Goal: Task Accomplishment & Management: Manage account settings

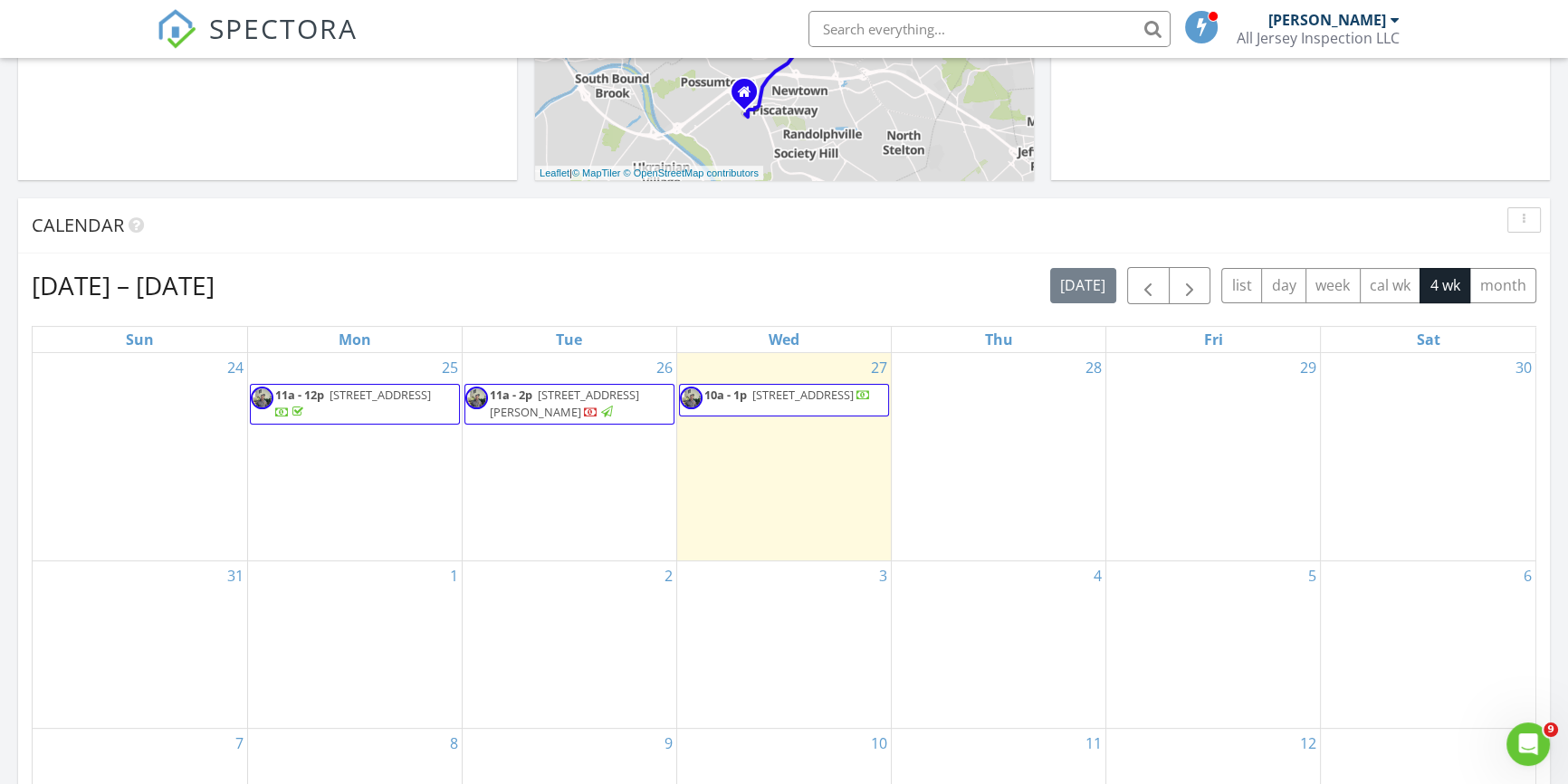
scroll to position [685, 0]
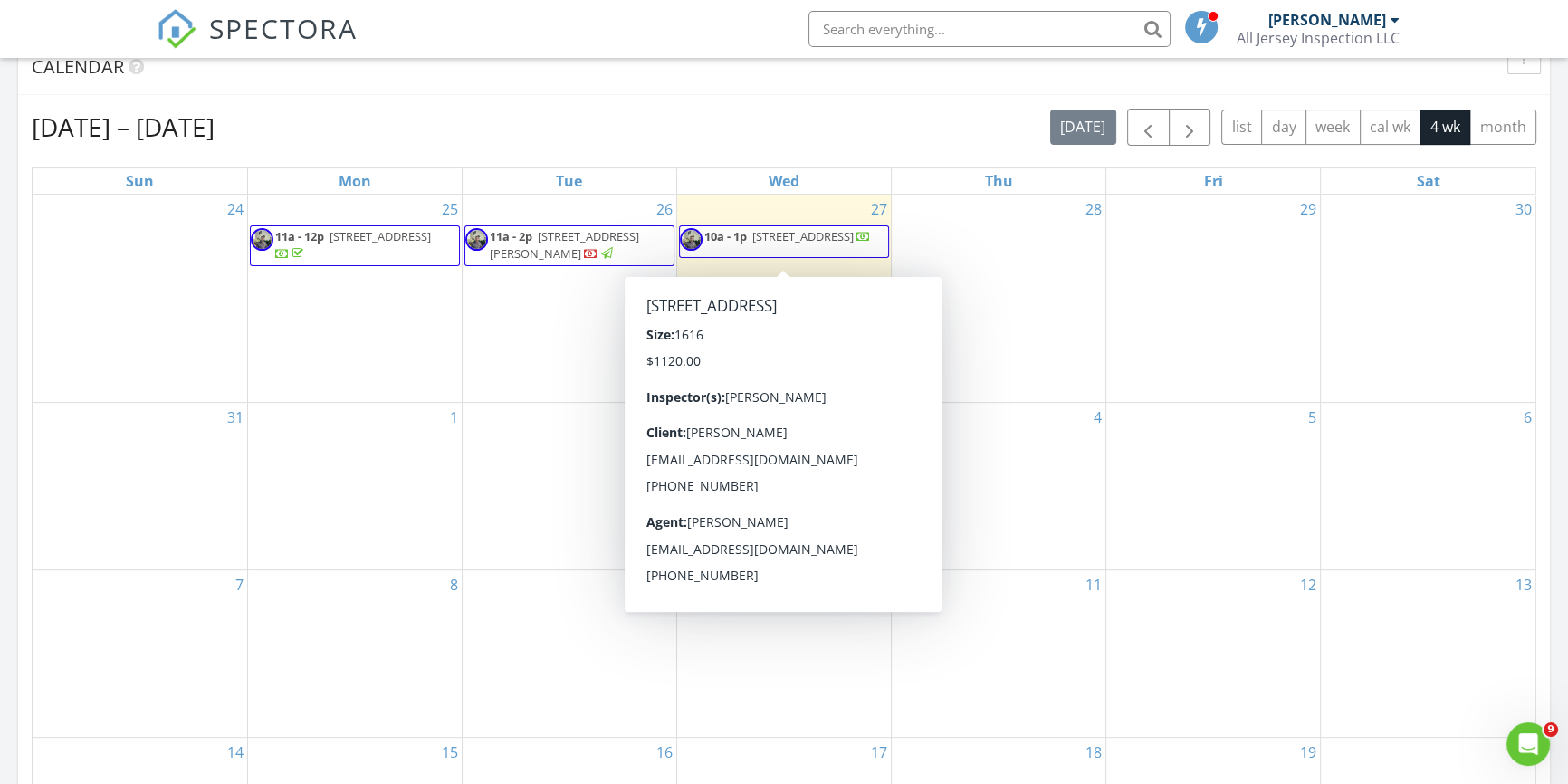
click at [766, 242] on span "31 Evergreen Lane, Watchung 07069" at bounding box center [802, 236] width 101 height 17
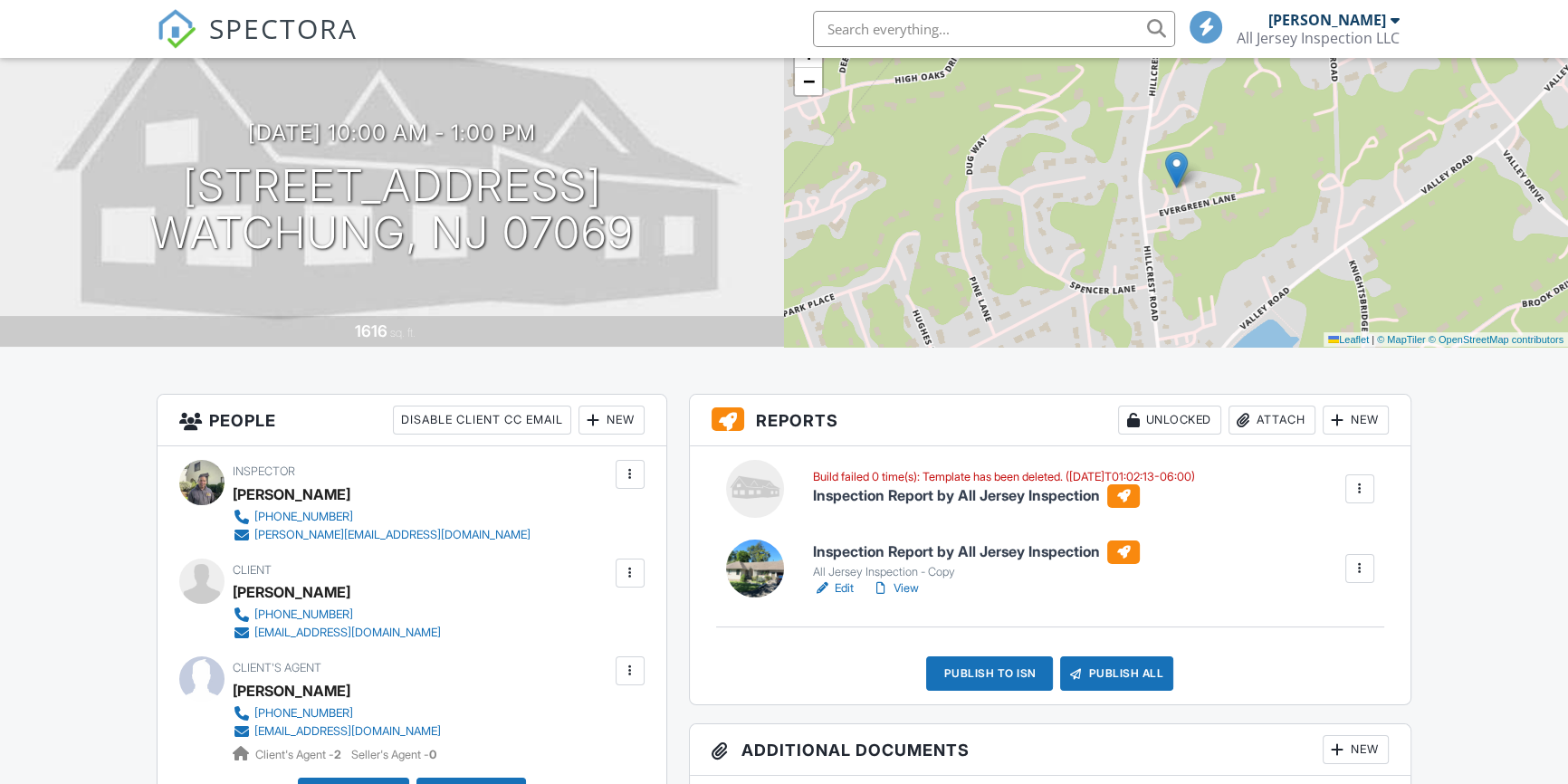
scroll to position [273, 0]
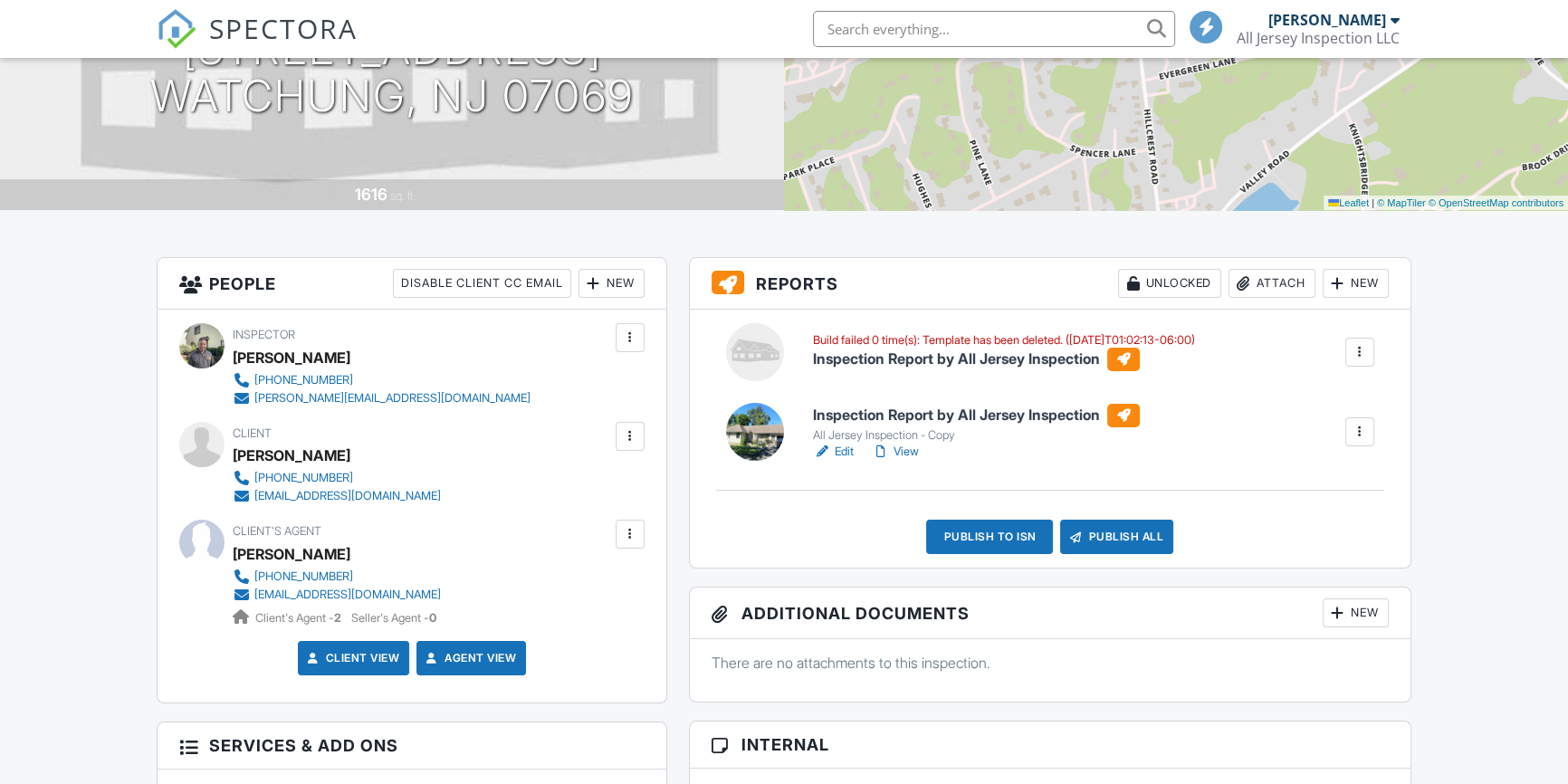
click at [1357, 347] on div at bounding box center [1360, 352] width 18 height 18
click at [1342, 406] on div "Delete" at bounding box center [1348, 412] width 38 height 20
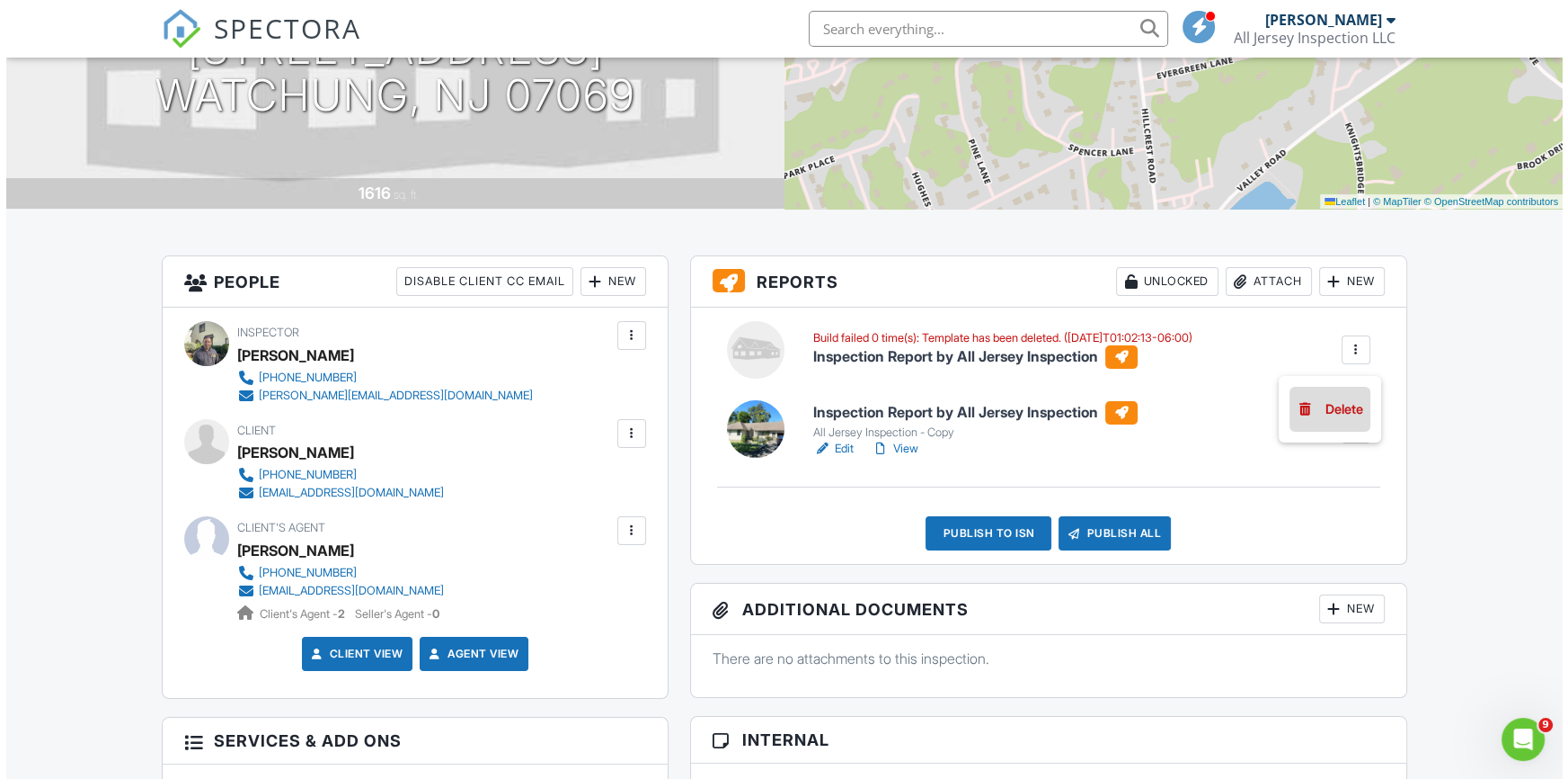
scroll to position [0, 0]
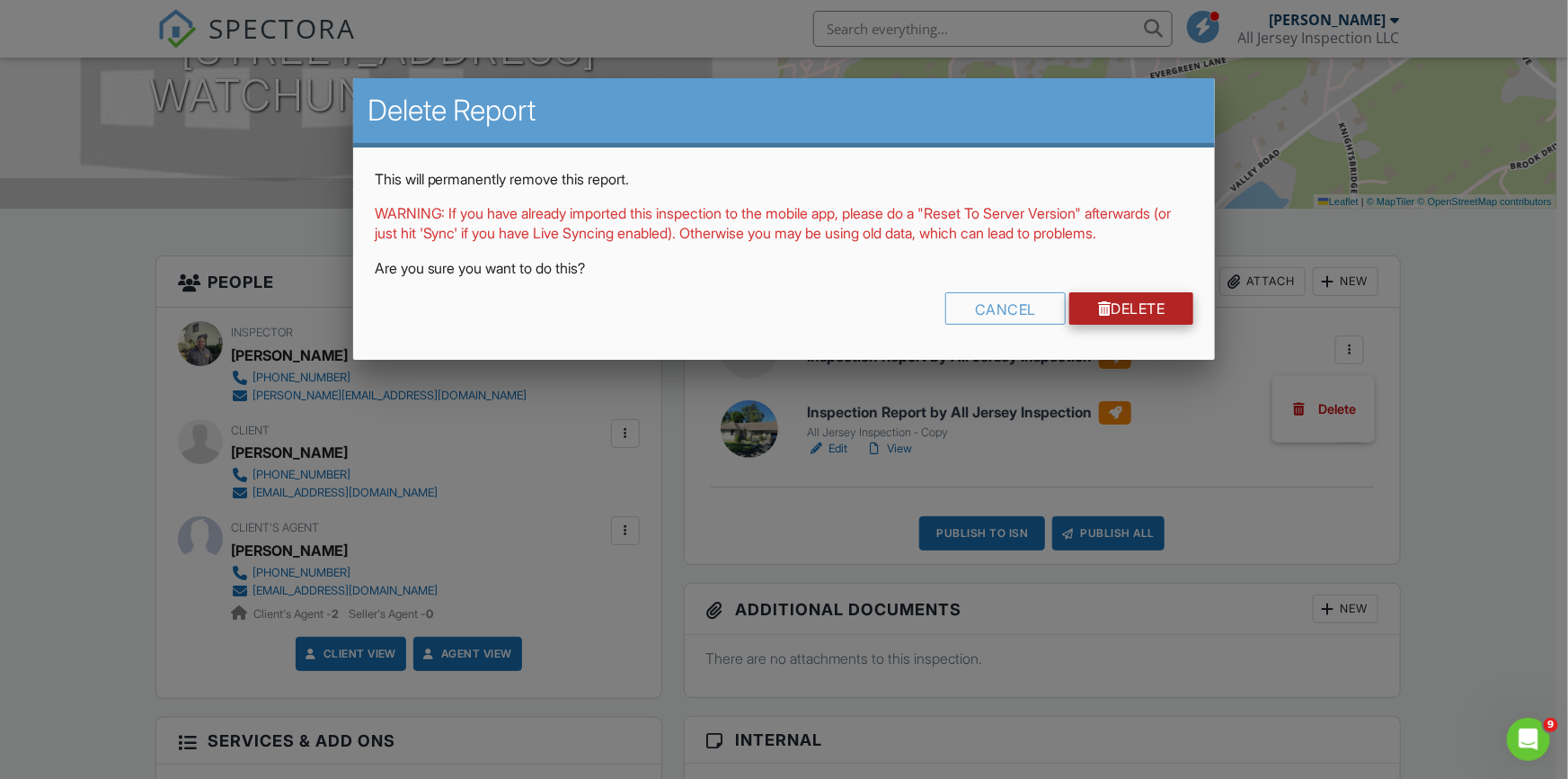
click at [1154, 324] on link "Delete" at bounding box center [1132, 308] width 125 height 32
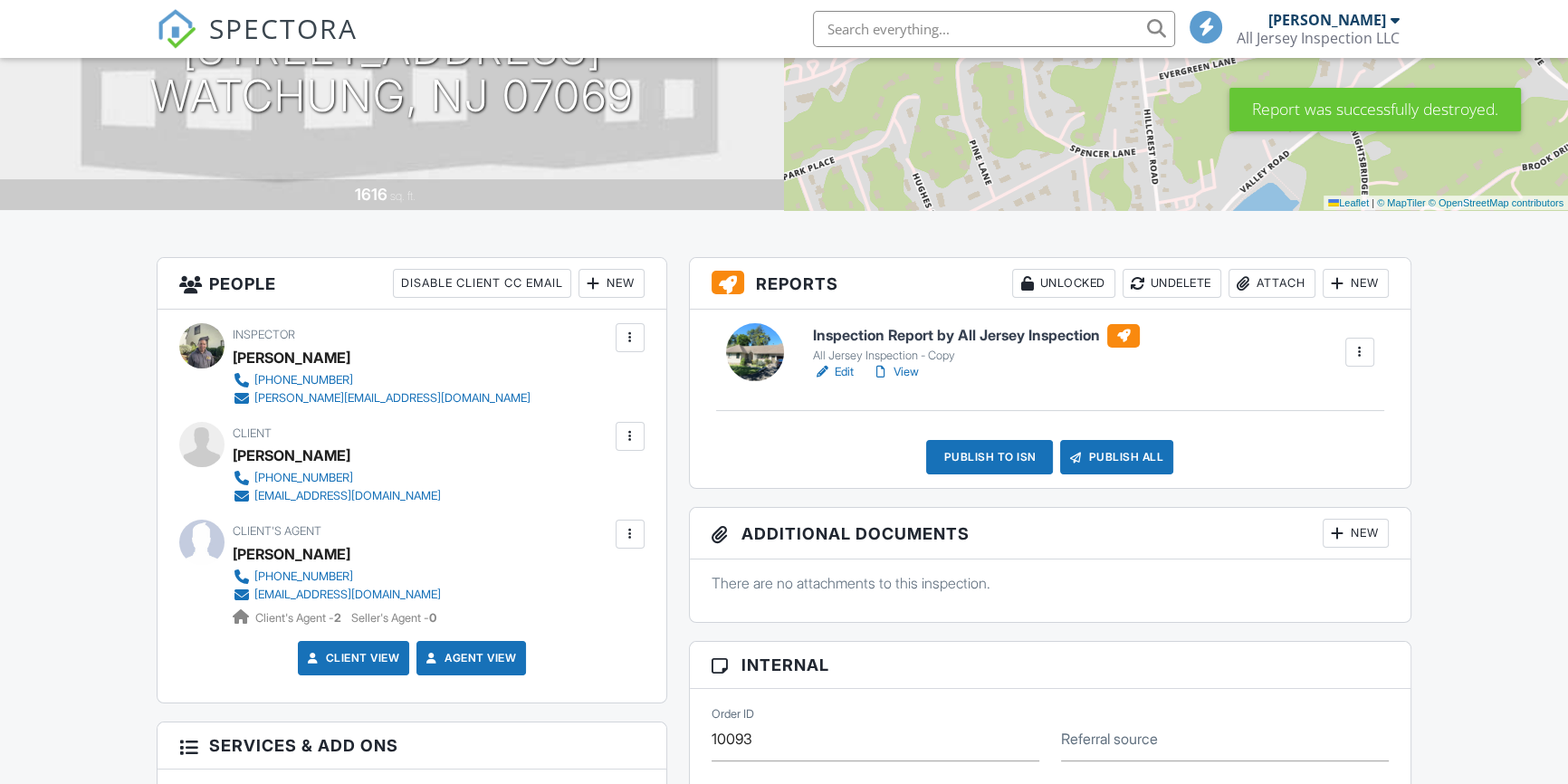
scroll to position [273, 0]
click at [842, 367] on link "Edit" at bounding box center [833, 371] width 40 height 18
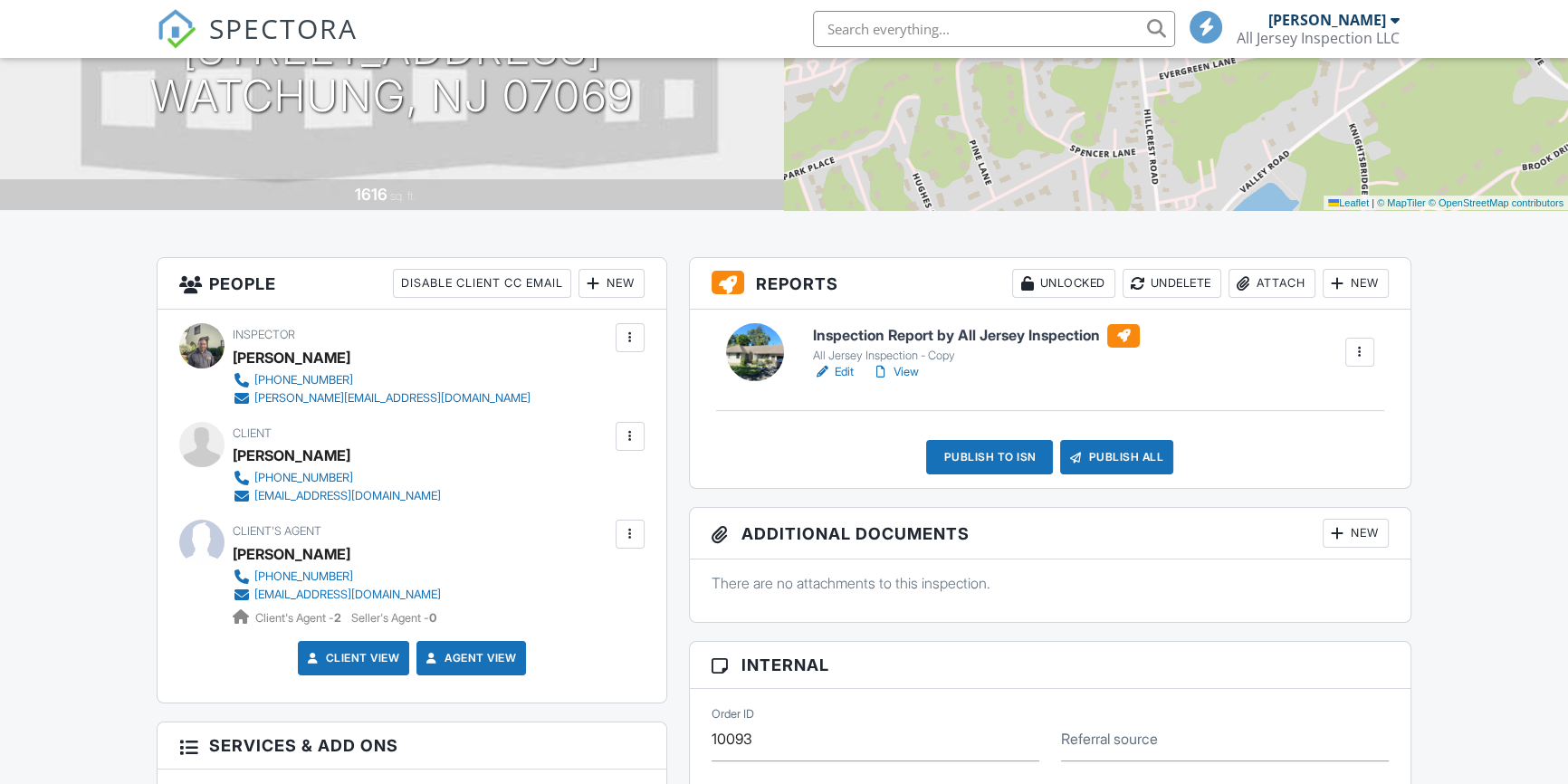
click at [904, 367] on link "View" at bounding box center [896, 371] width 47 height 18
click at [1346, 279] on div "New" at bounding box center [1356, 283] width 66 height 28
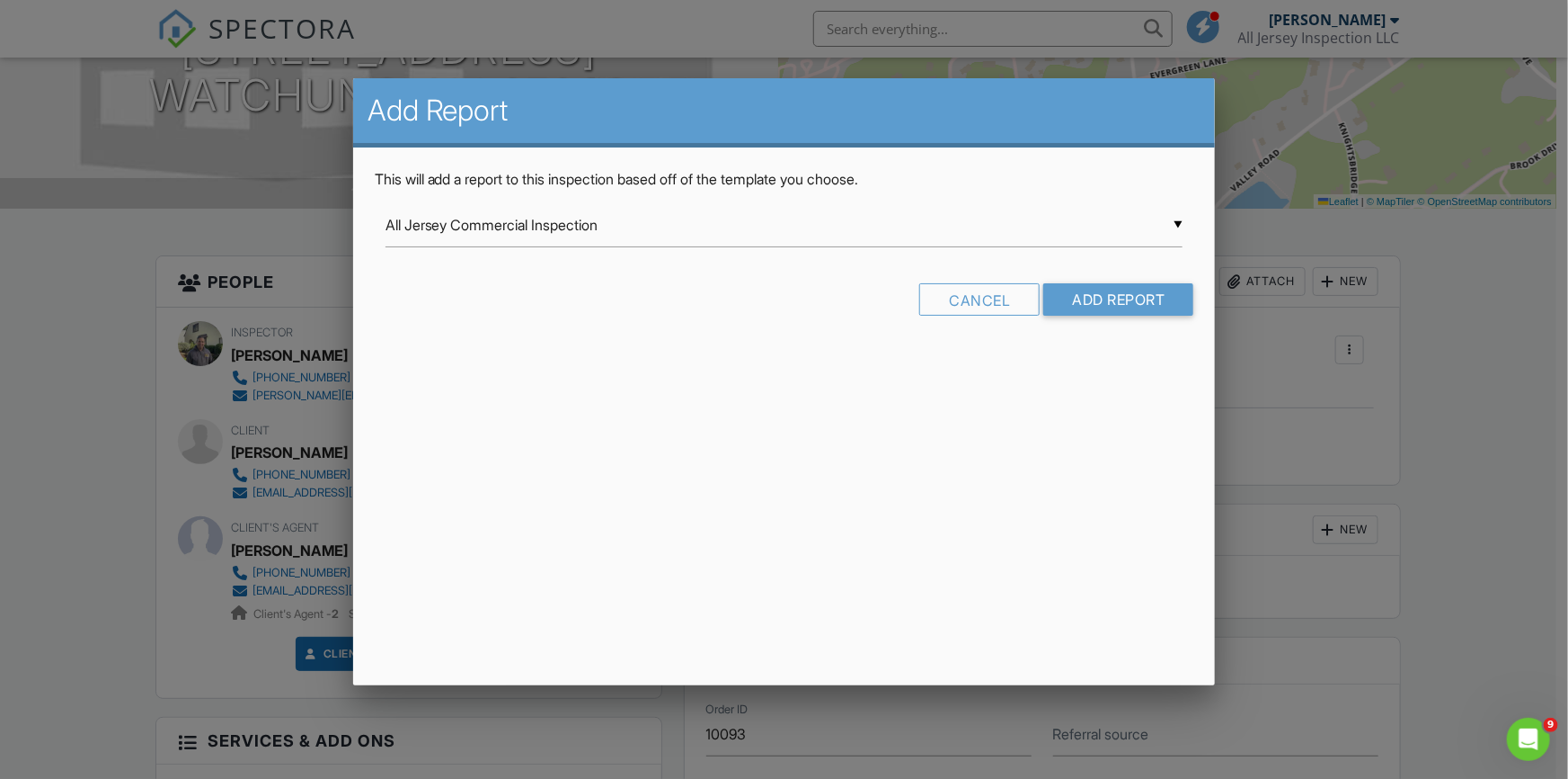
scroll to position [0, 0]
click at [1178, 221] on div "▼ All Jersey Commercial Inspection All Jersey Commercial Inspection All Jersey …" at bounding box center [784, 225] width 798 height 44
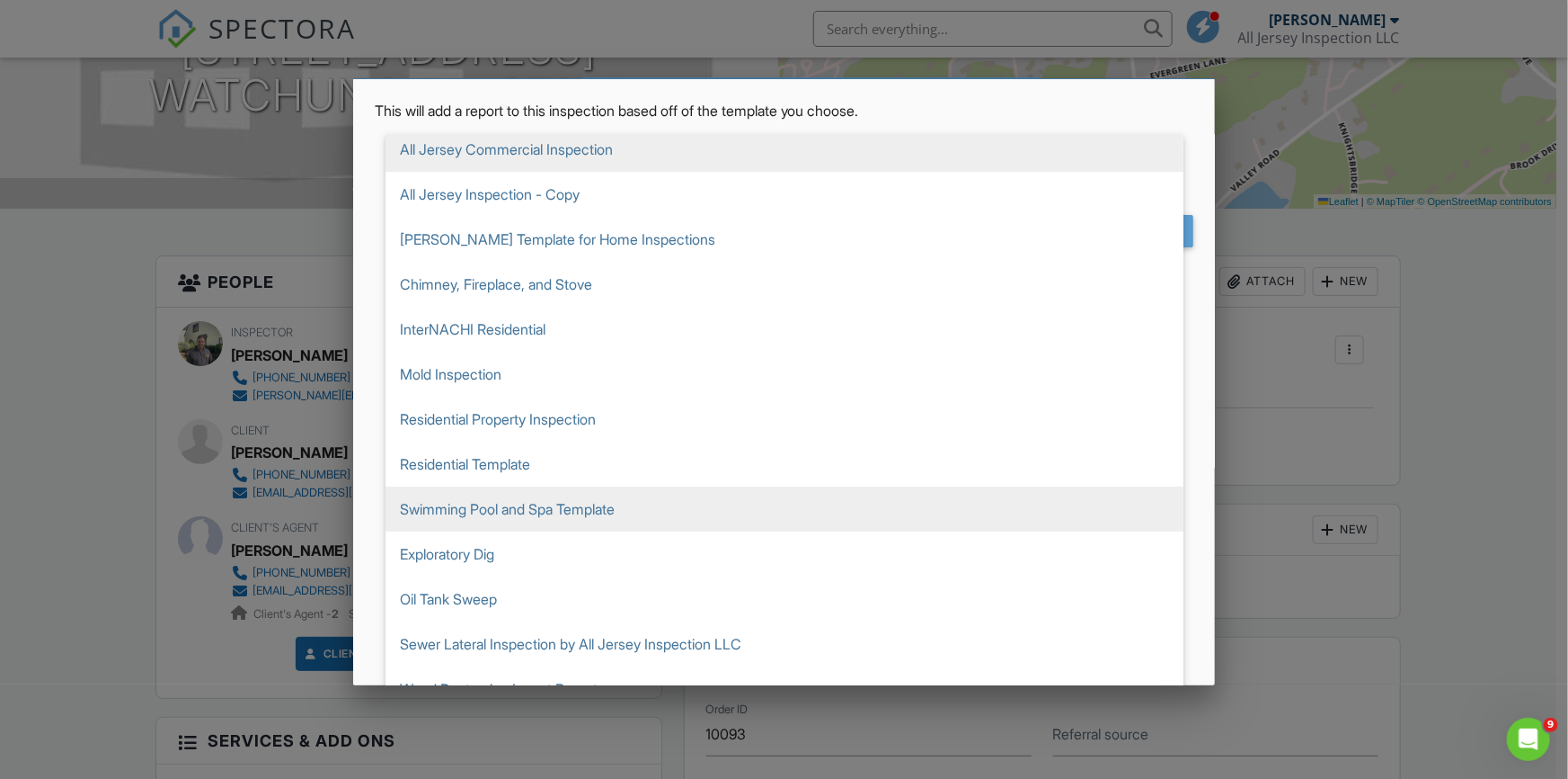
scroll to position [93, 0]
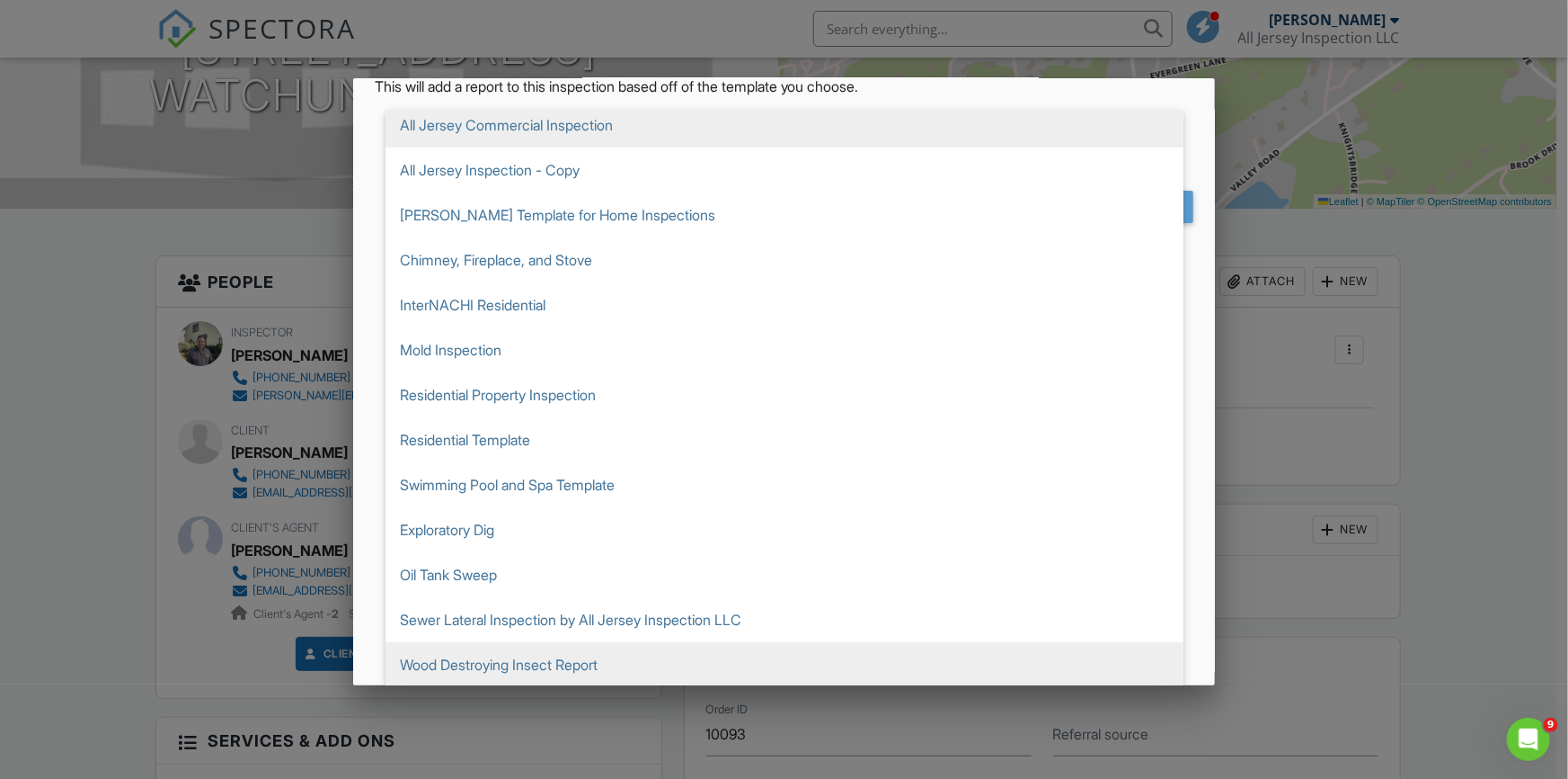
click at [773, 660] on span "Wood Destroying Insect Report" at bounding box center [784, 665] width 798 height 45
type input "Wood Destroying Insect Report"
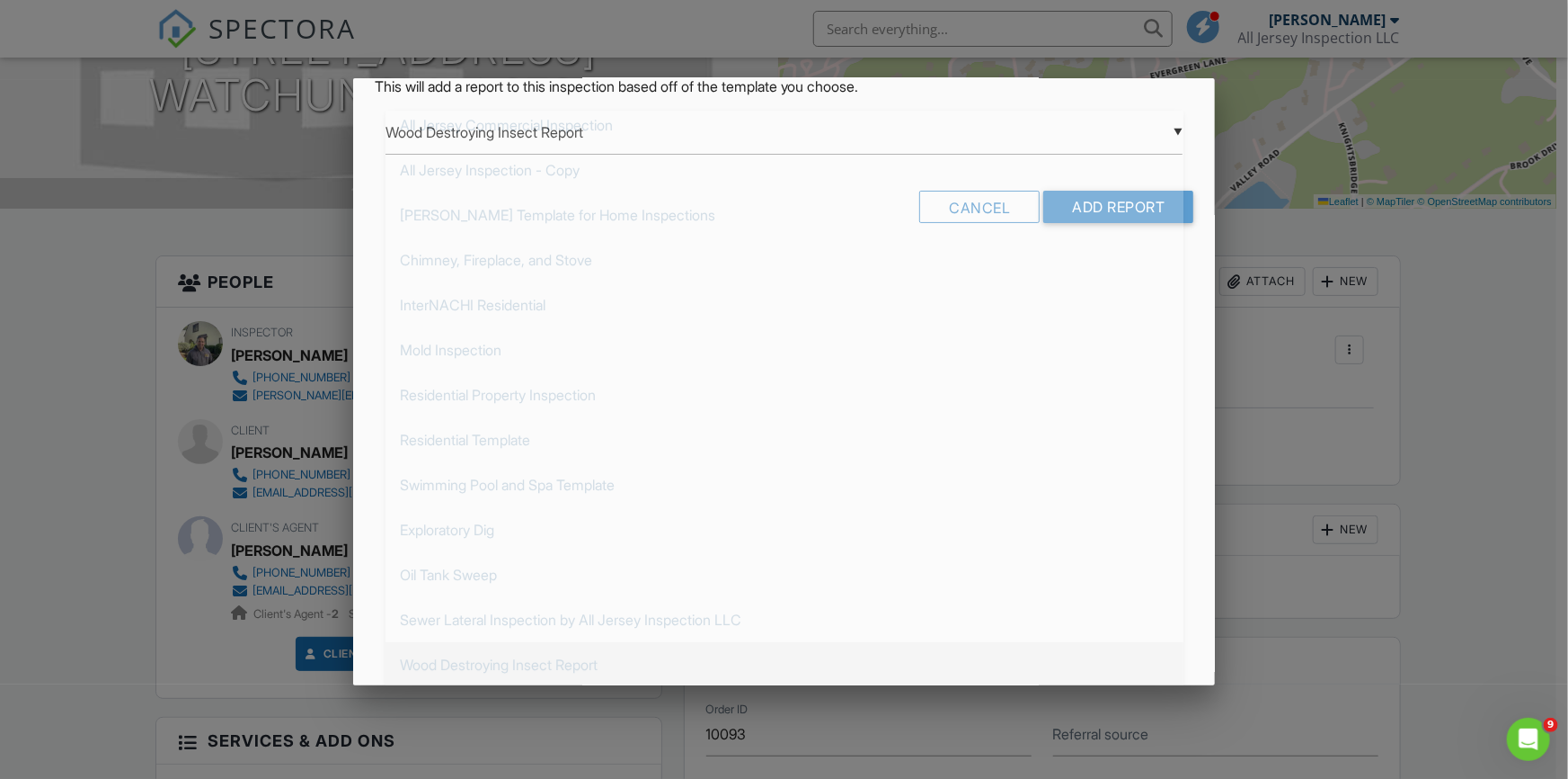
scroll to position [0, 0]
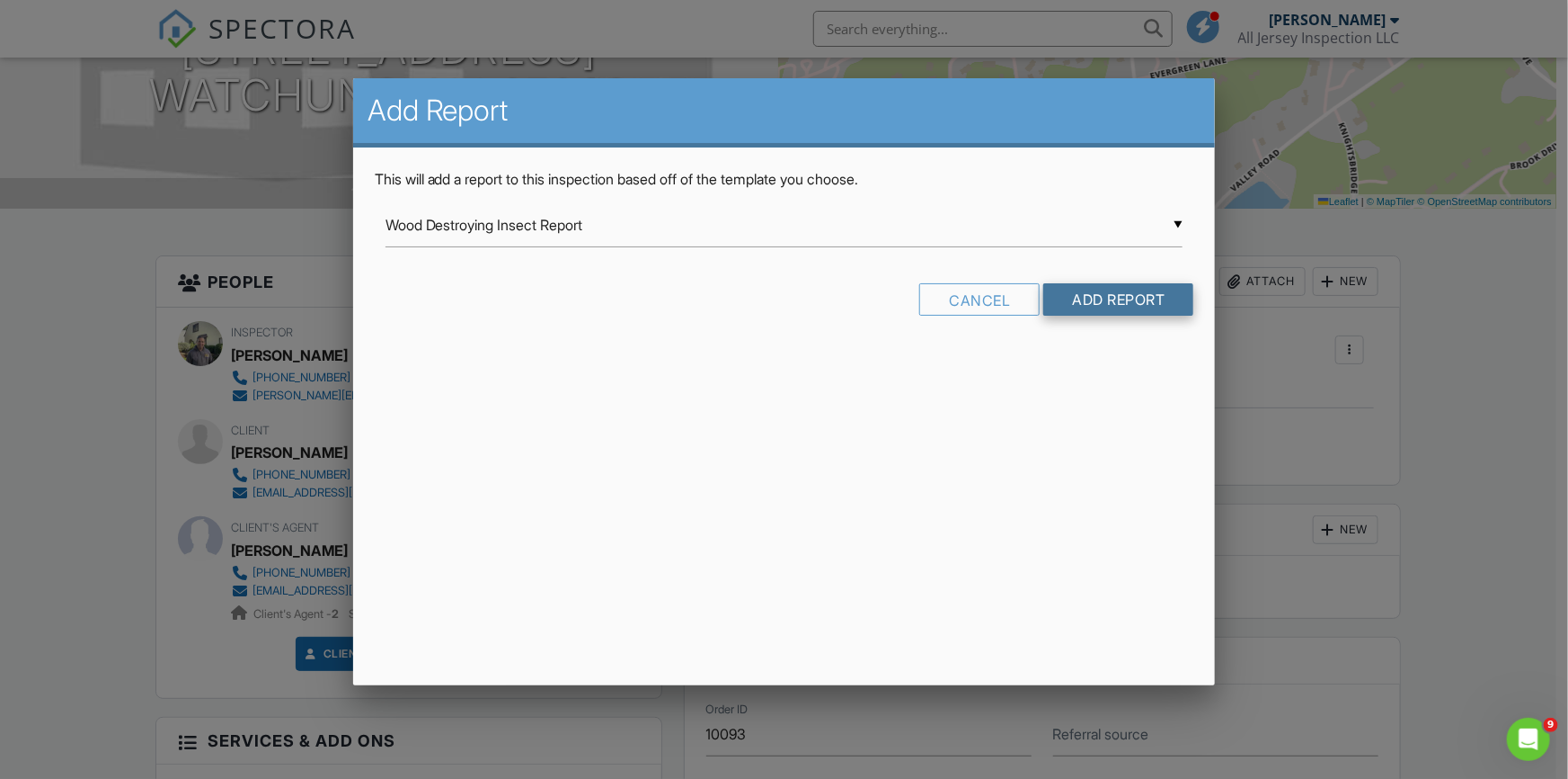
click at [1114, 295] on input "Add Report" at bounding box center [1118, 299] width 150 height 32
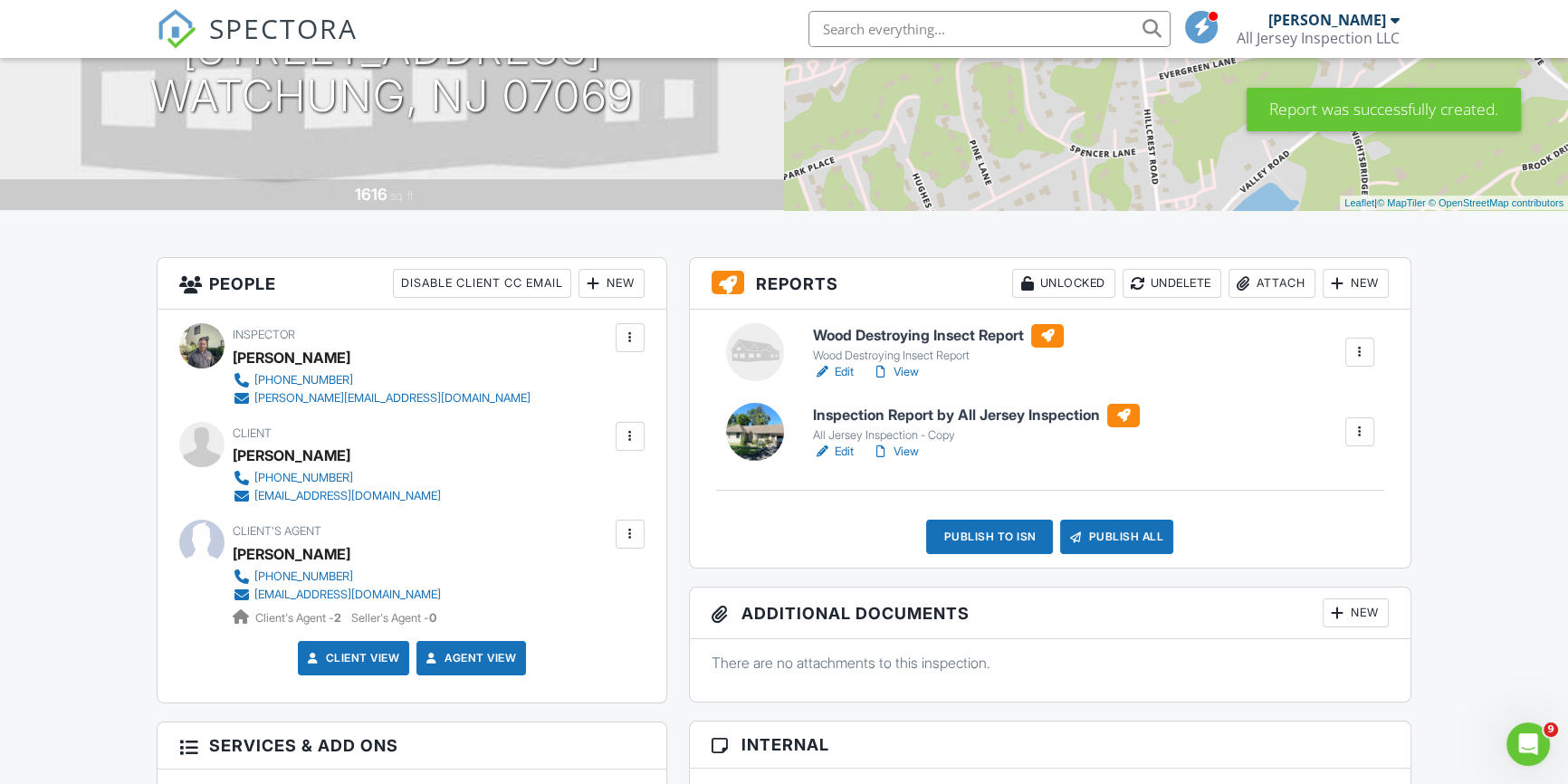
click at [842, 369] on link "Edit" at bounding box center [833, 371] width 40 height 18
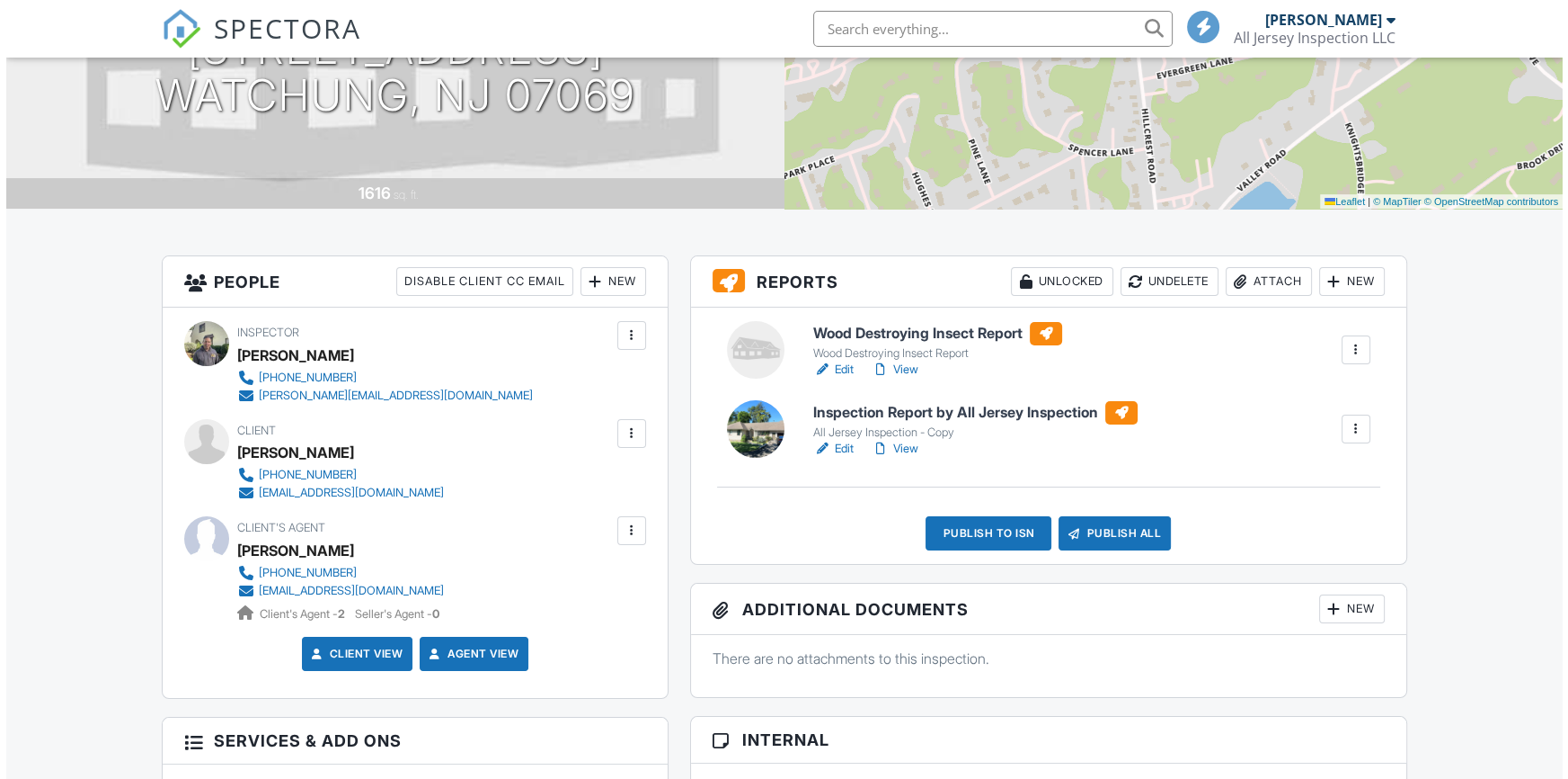
scroll to position [271, 0]
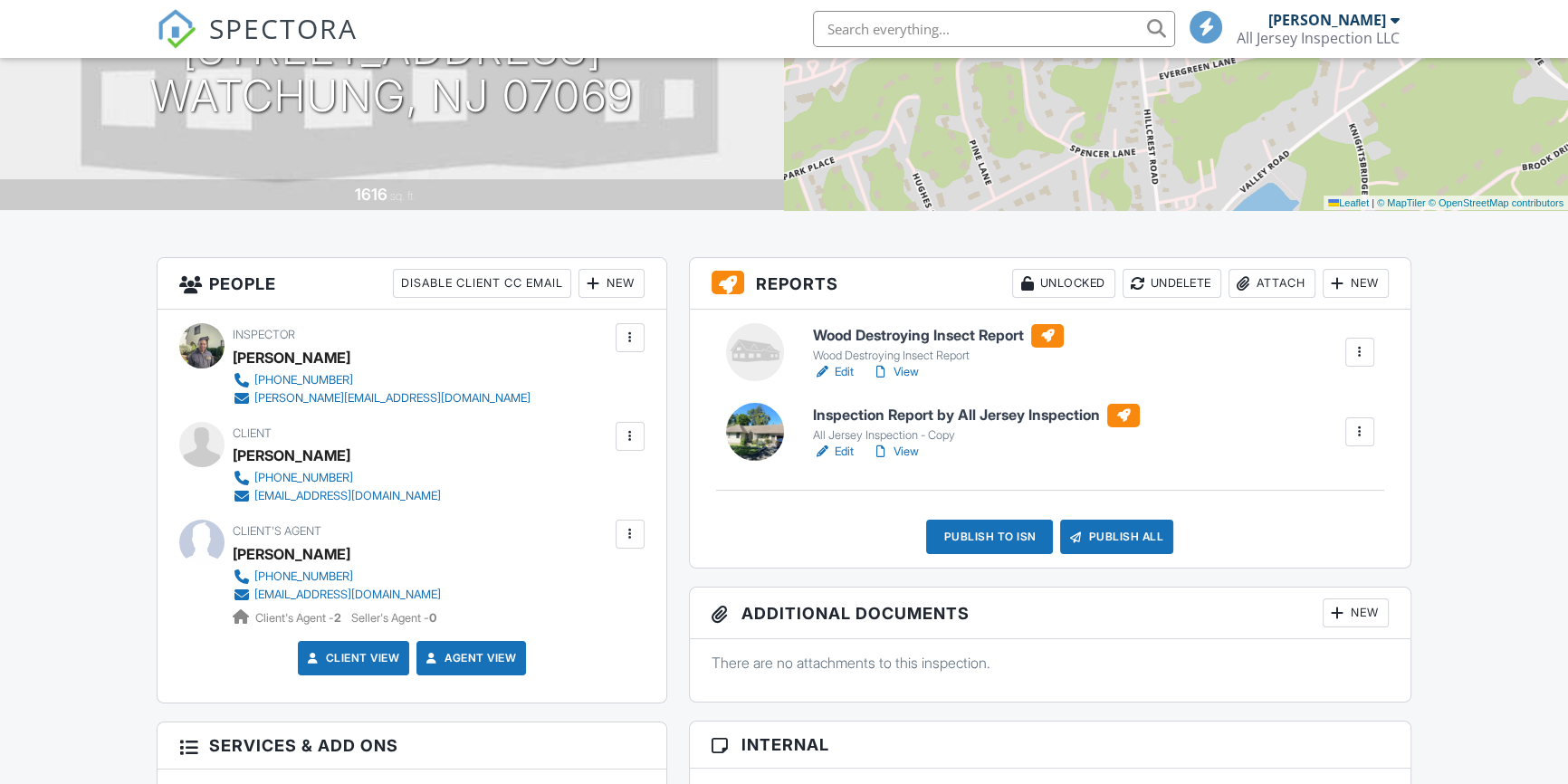
click at [1356, 275] on div "New" at bounding box center [1356, 283] width 66 height 28
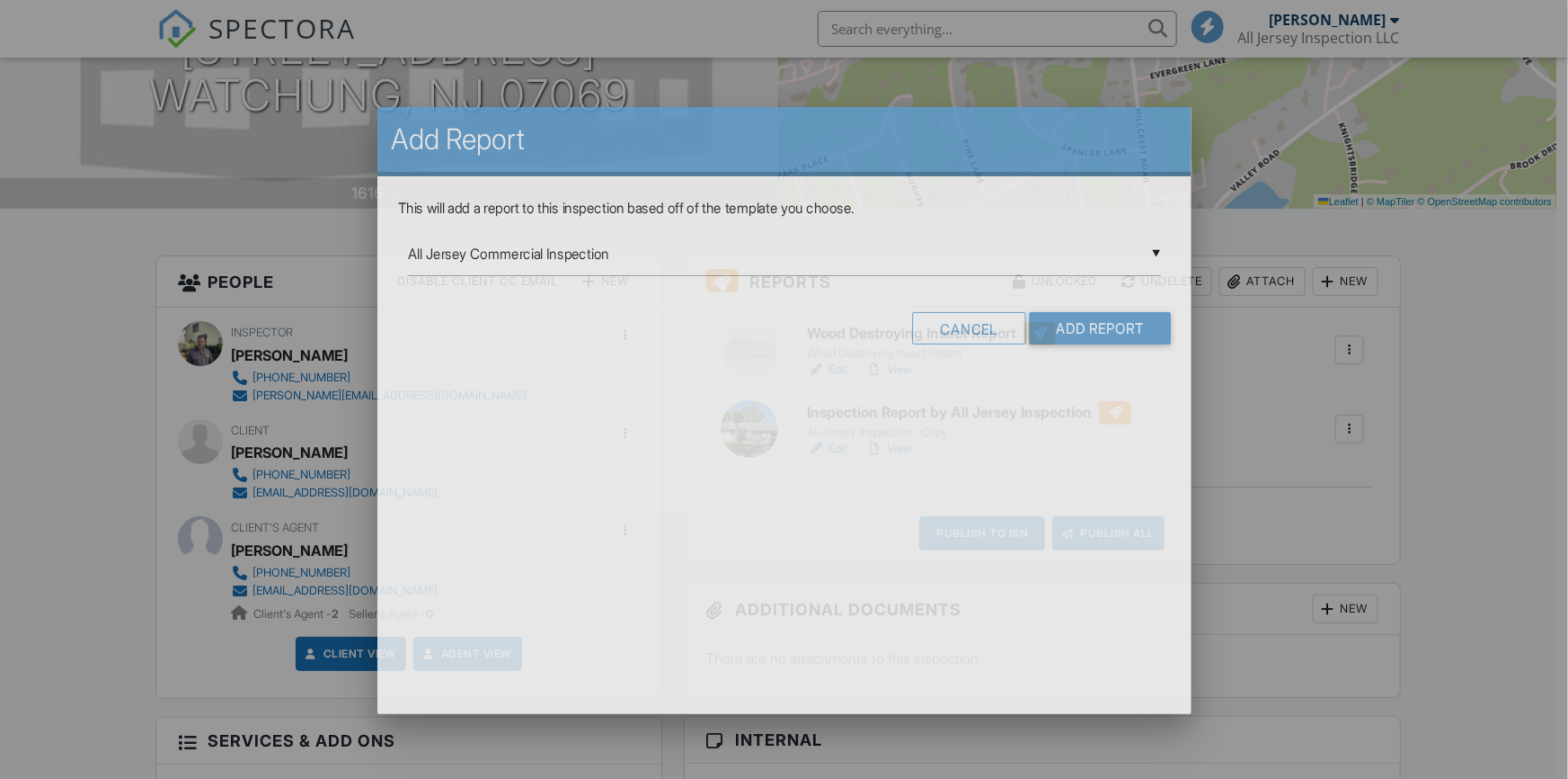
scroll to position [0, 0]
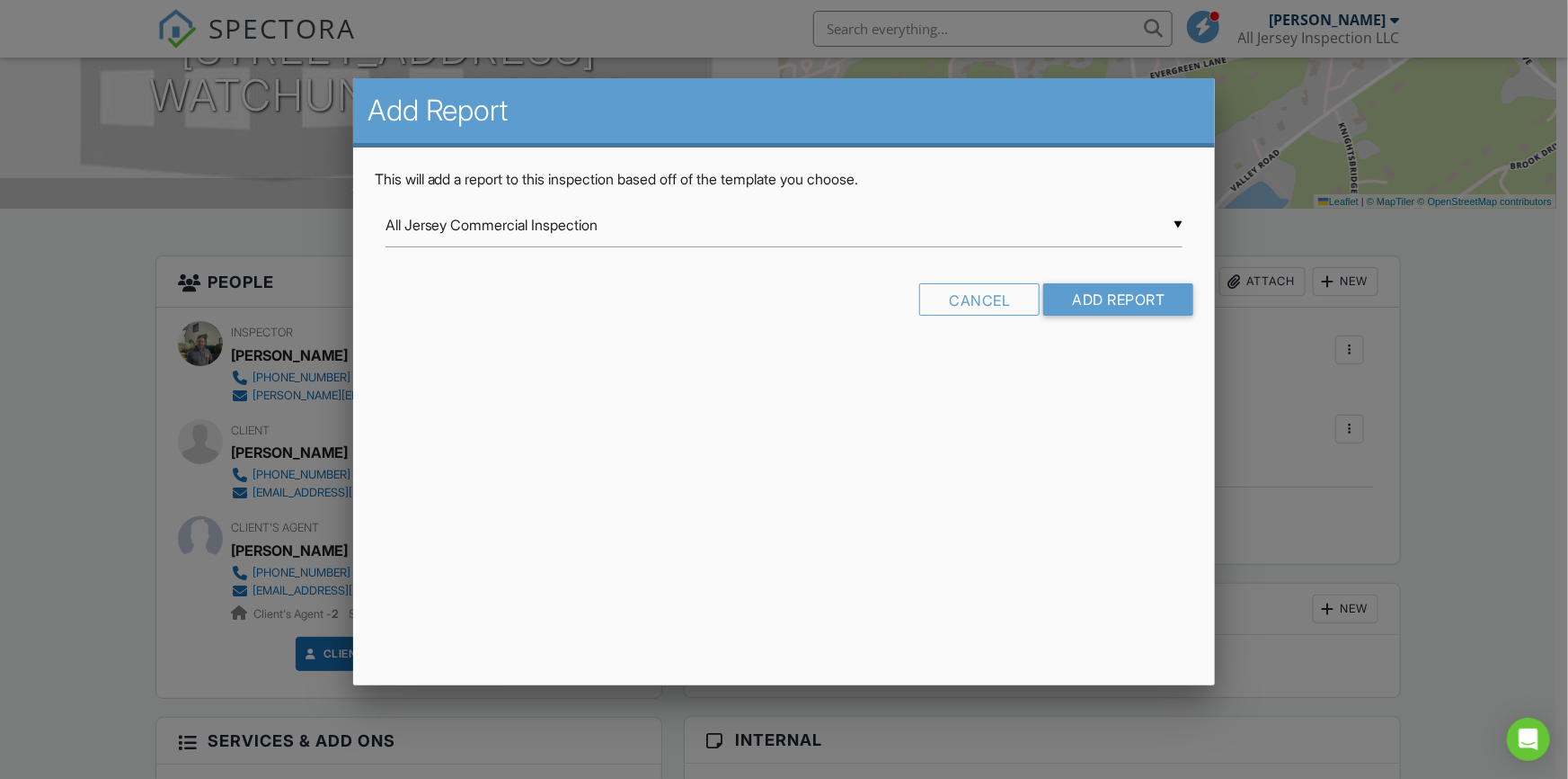
click at [1178, 221] on input "All Jersey Commercial Inspection" at bounding box center [784, 225] width 798 height 44
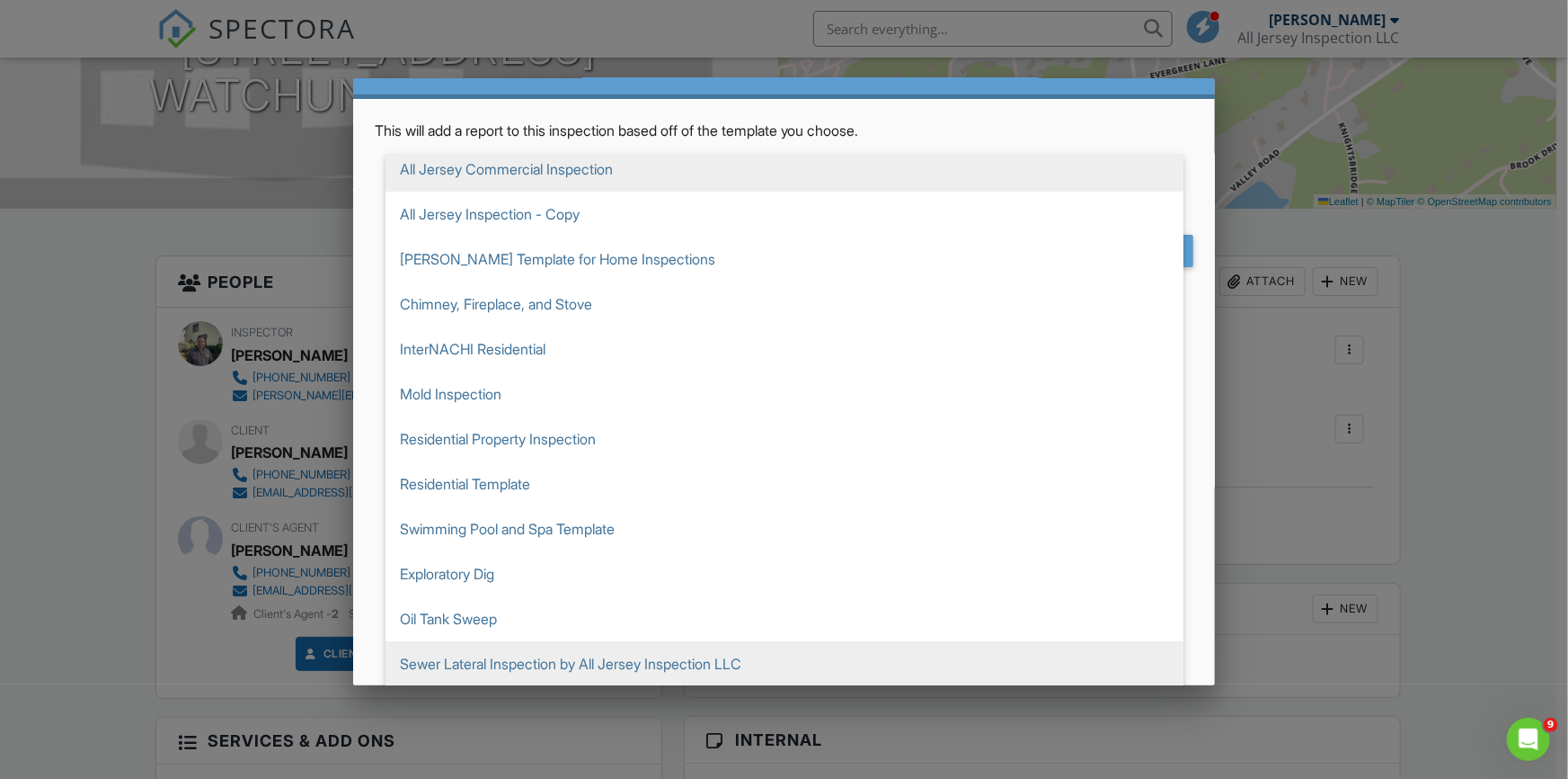
scroll to position [93, 0]
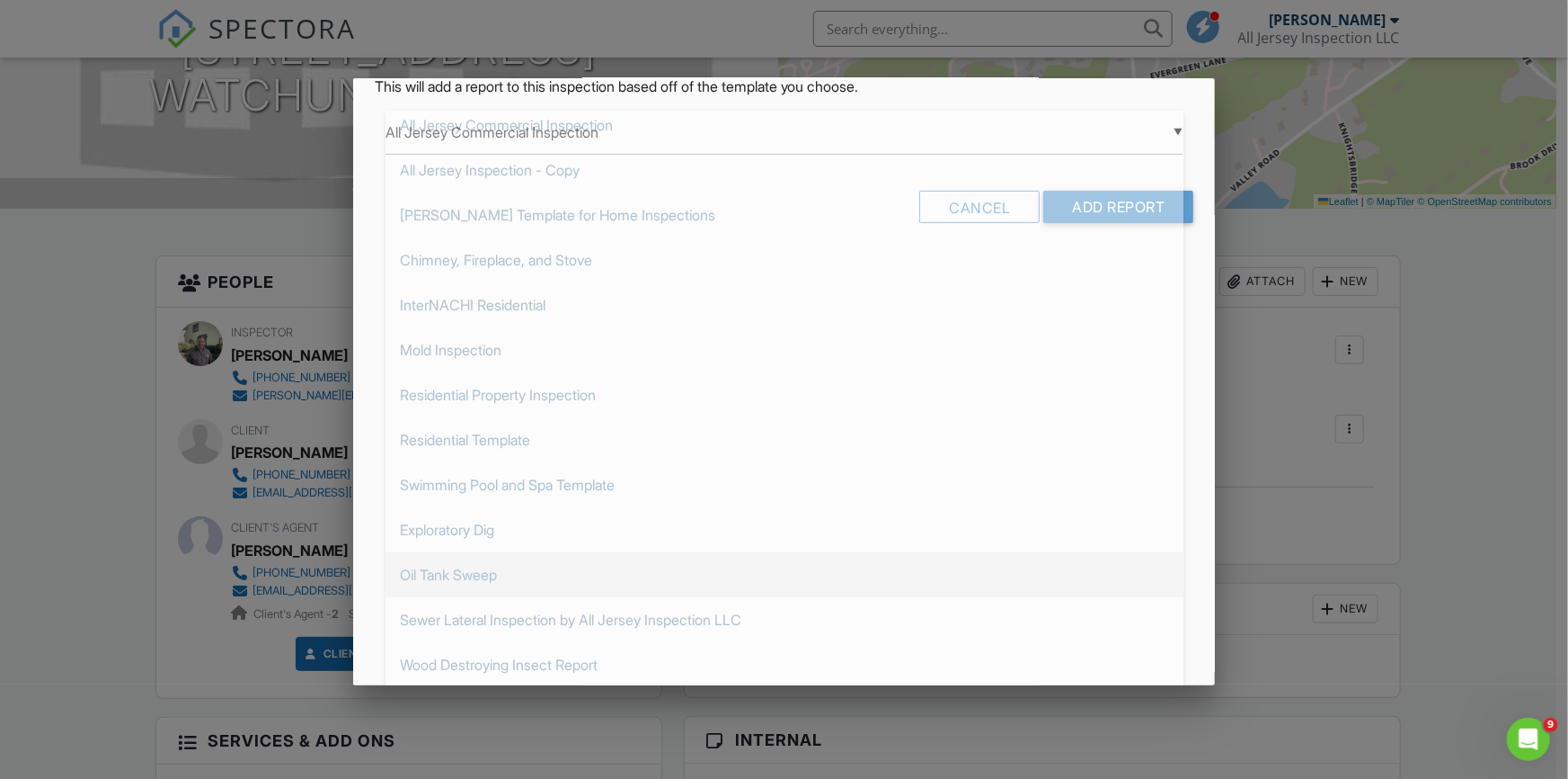
click at [726, 578] on span "Oil Tank Sweep" at bounding box center [784, 575] width 798 height 45
type input "Oil Tank Sweep"
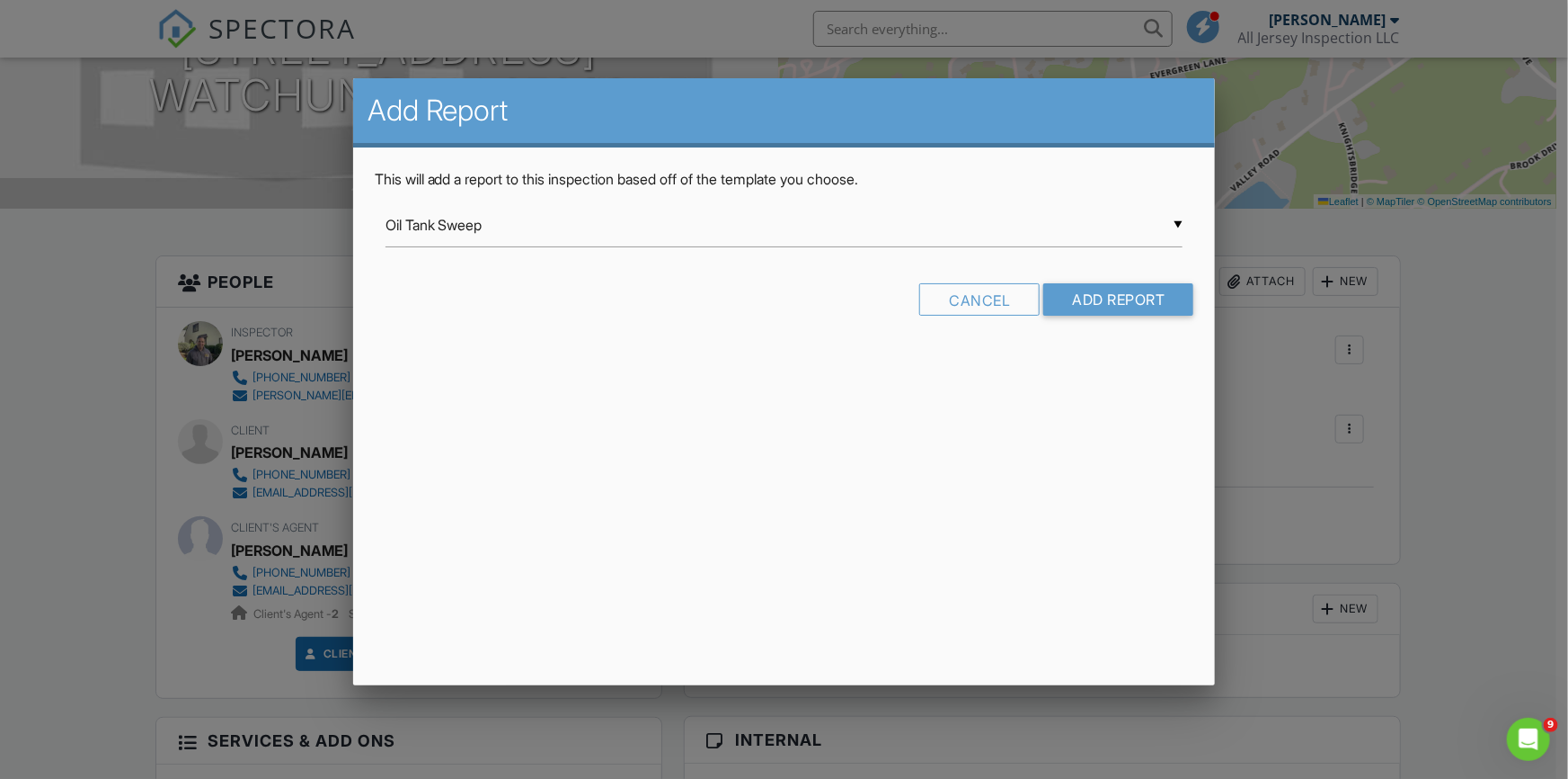
scroll to position [0, 0]
click at [1097, 299] on input "Add Report" at bounding box center [1118, 299] width 150 height 32
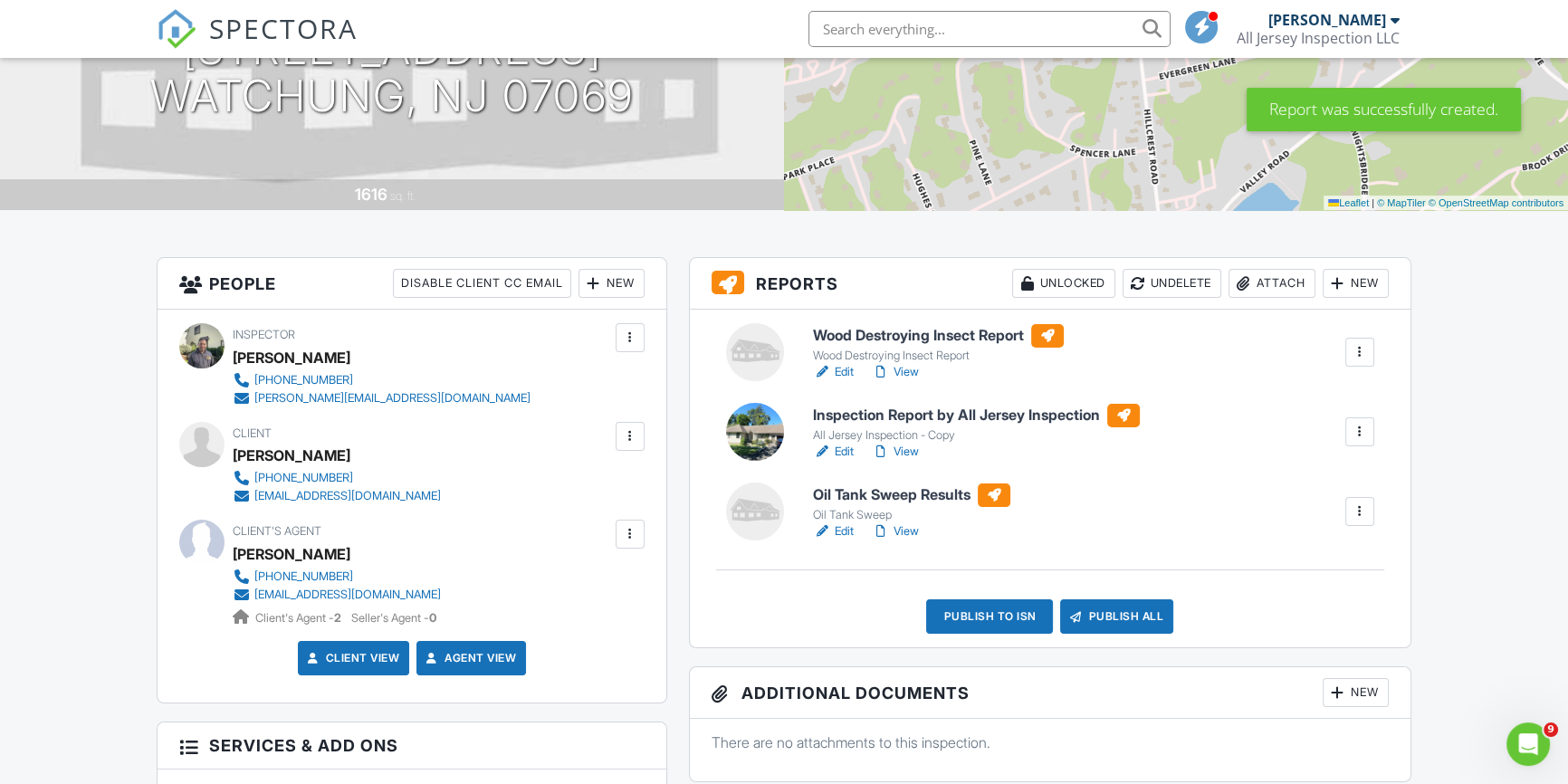
click at [843, 528] on link "Edit" at bounding box center [833, 531] width 40 height 18
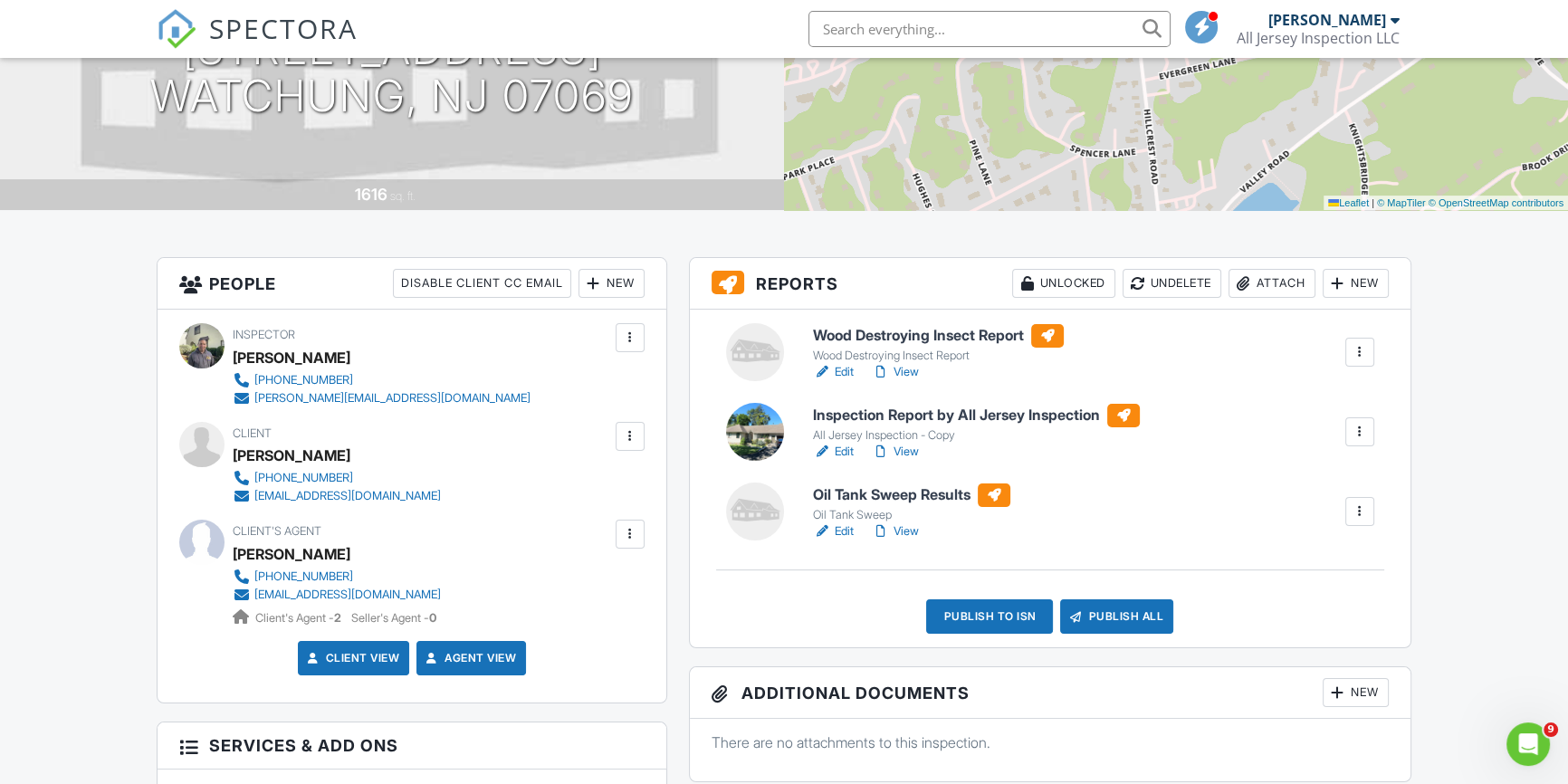
click at [910, 527] on link "View" at bounding box center [896, 531] width 47 height 18
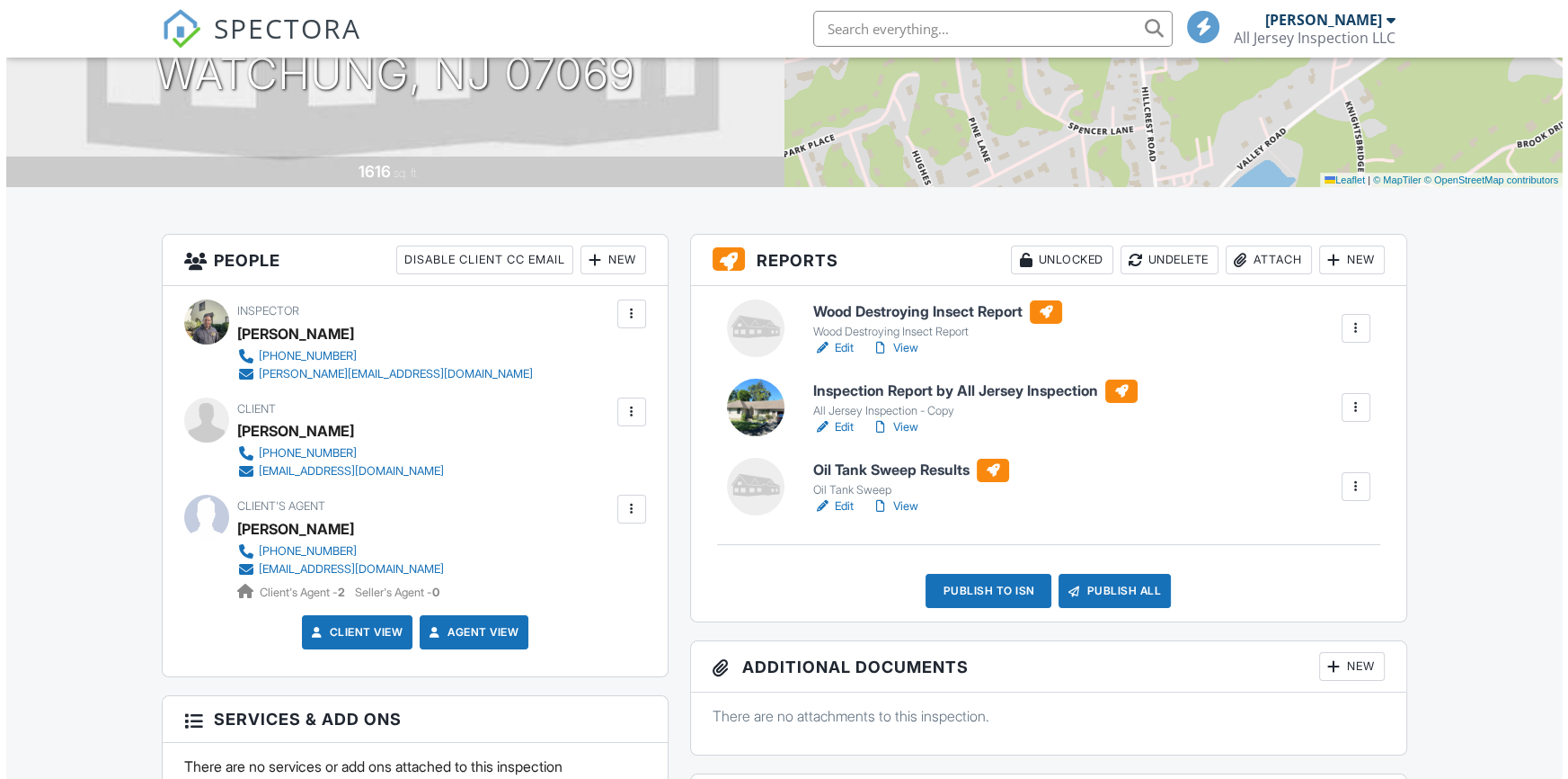
scroll to position [408, 0]
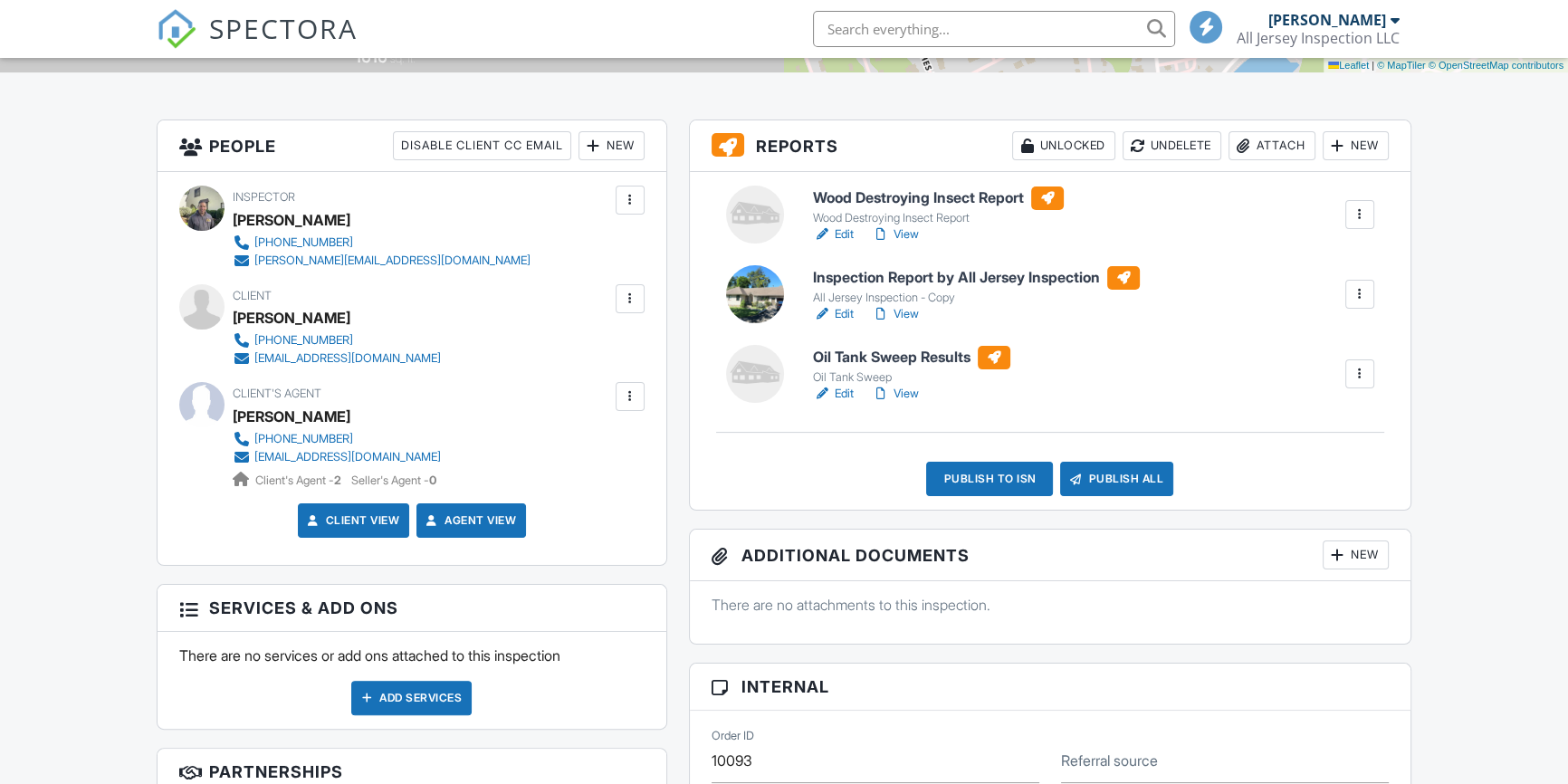
click at [1359, 140] on div "New" at bounding box center [1356, 145] width 66 height 28
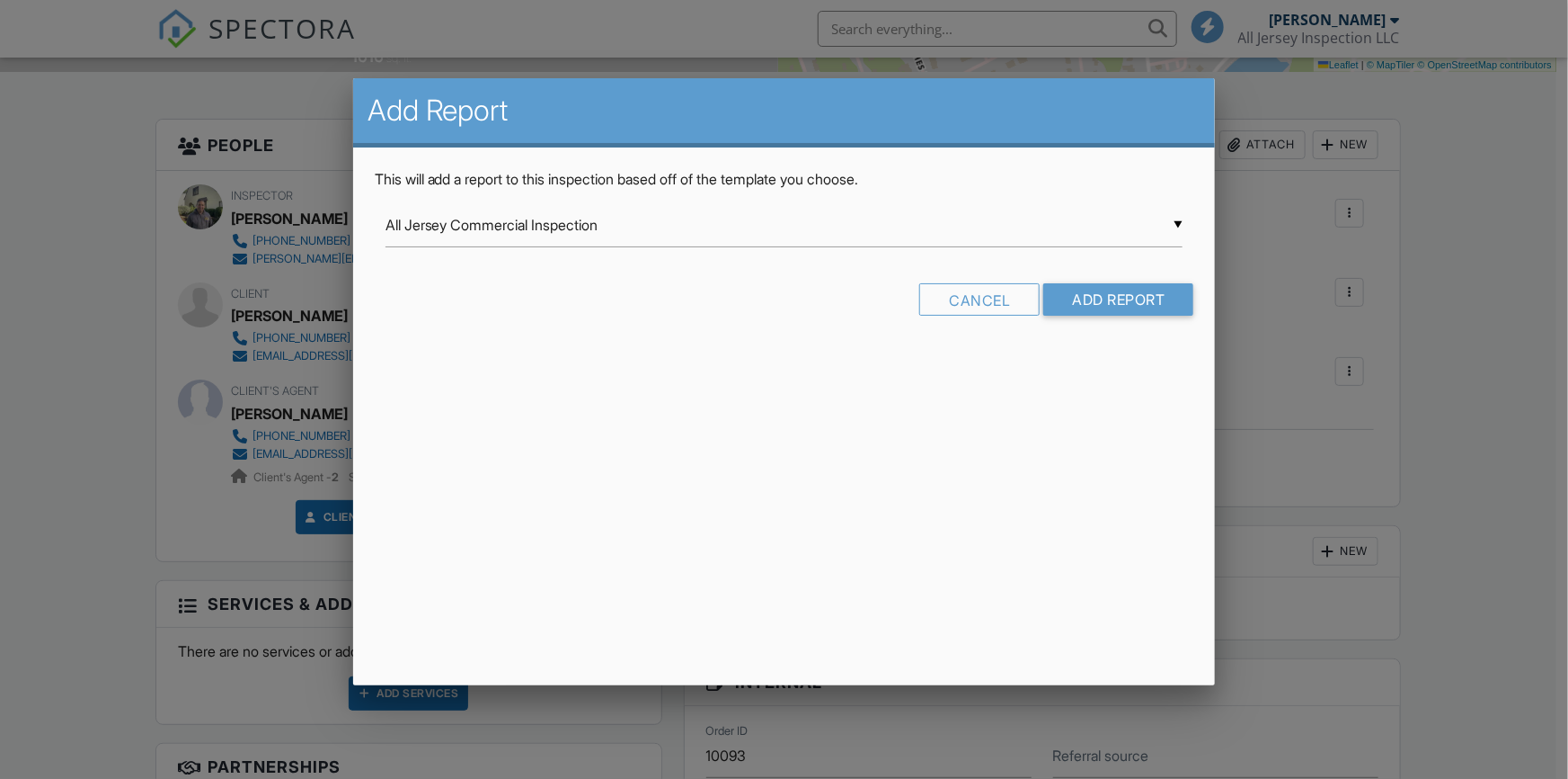
scroll to position [0, 0]
click at [1178, 224] on input "All Jersey Commercial Inspection" at bounding box center [784, 225] width 798 height 44
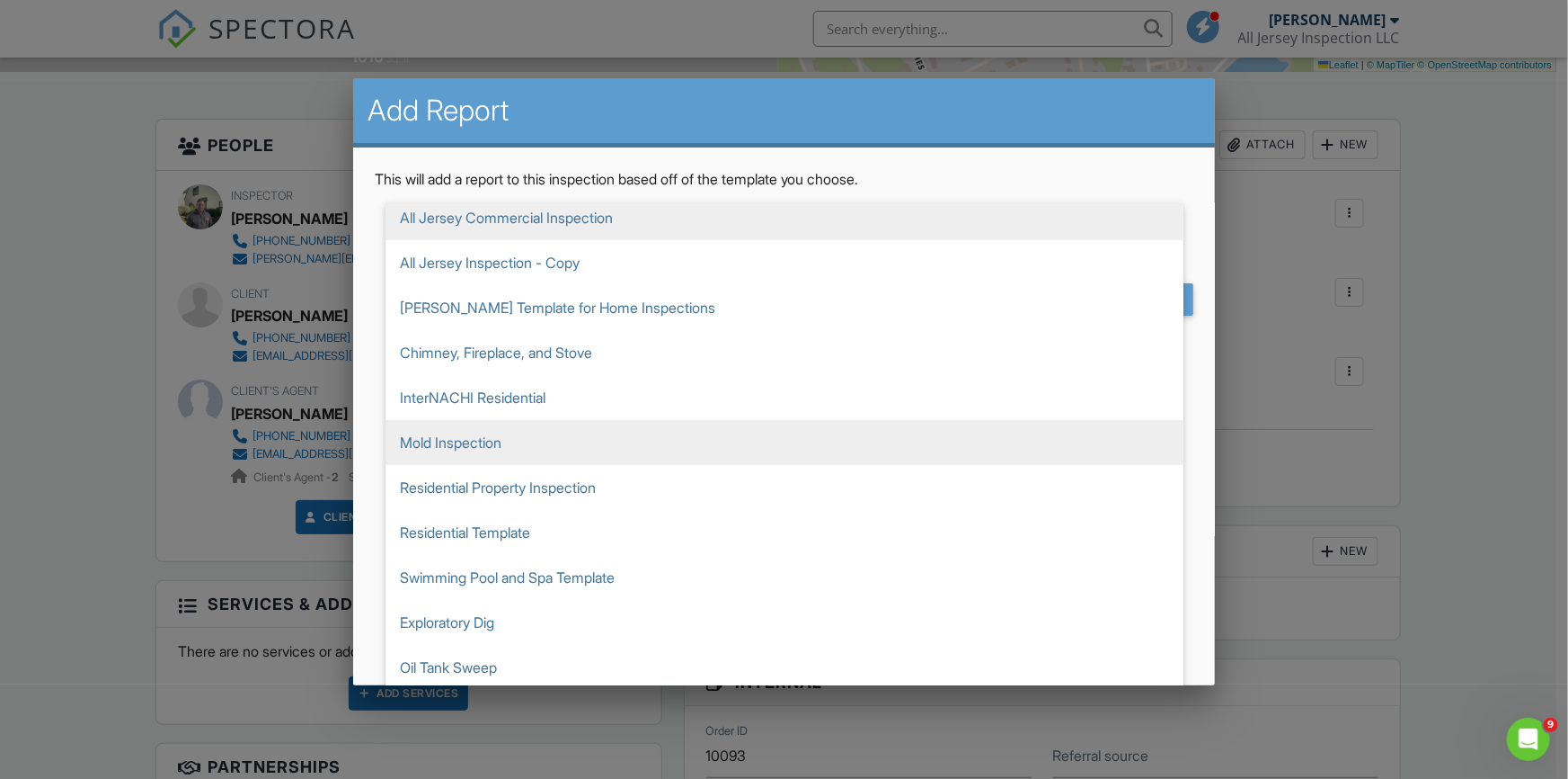
scroll to position [93, 0]
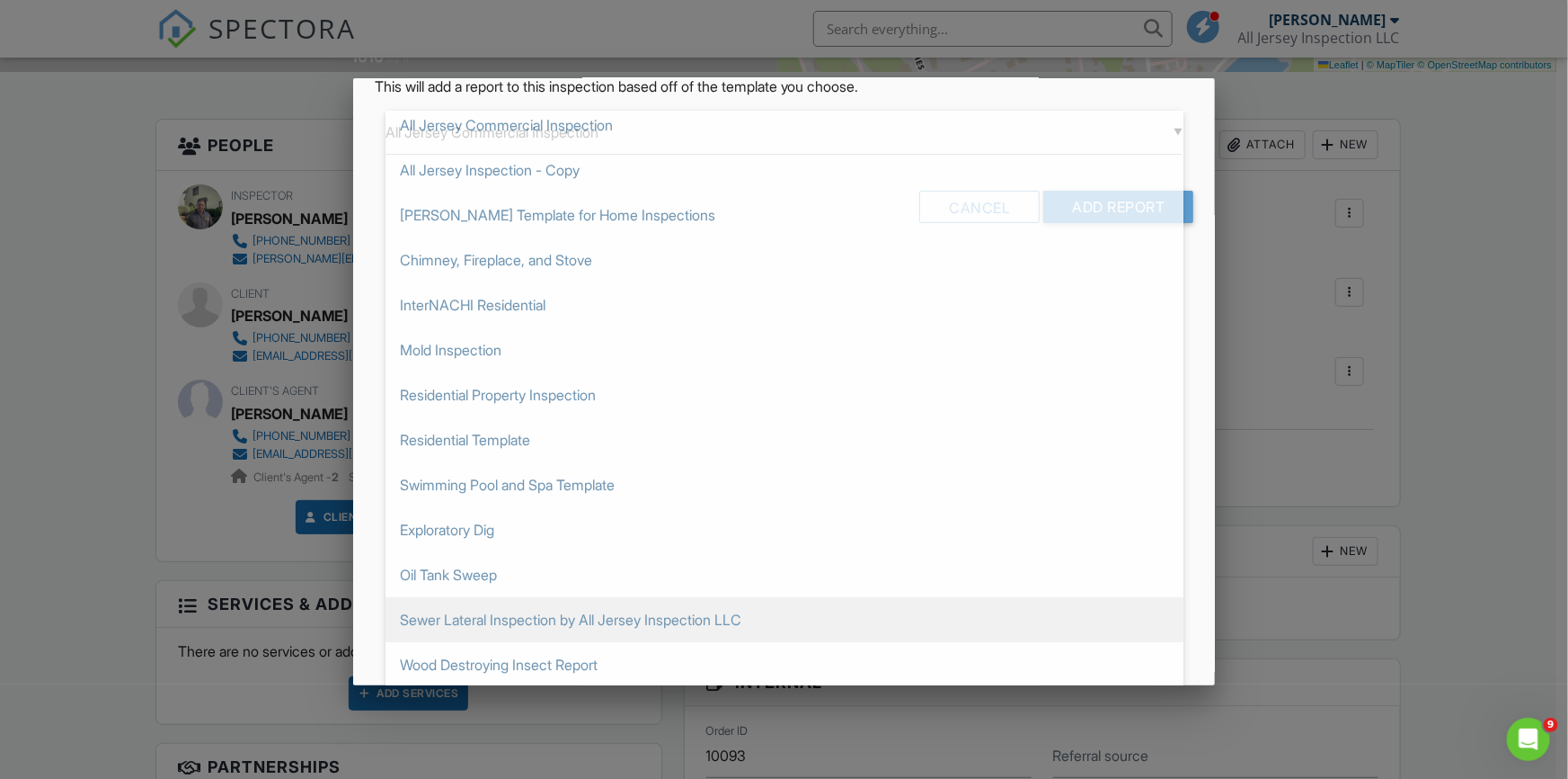
click at [902, 603] on span "Sewer Lateral Inspection by All Jersey Inspection LLC" at bounding box center [784, 620] width 798 height 45
type input "Sewer Lateral Inspection by All Jersey Inspection LLC"
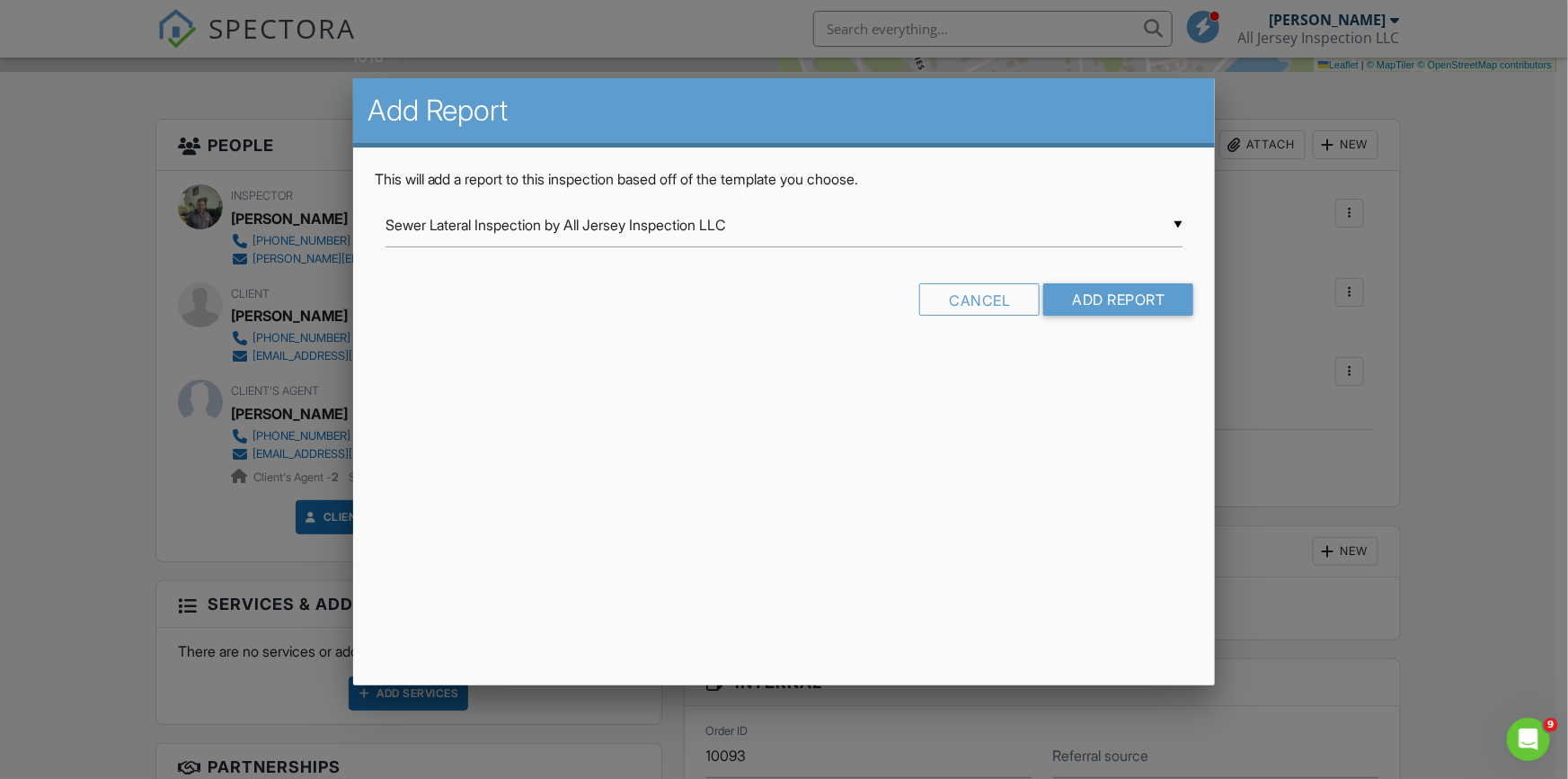
scroll to position [0, 0]
click at [1138, 295] on input "Add Report" at bounding box center [1118, 299] width 150 height 32
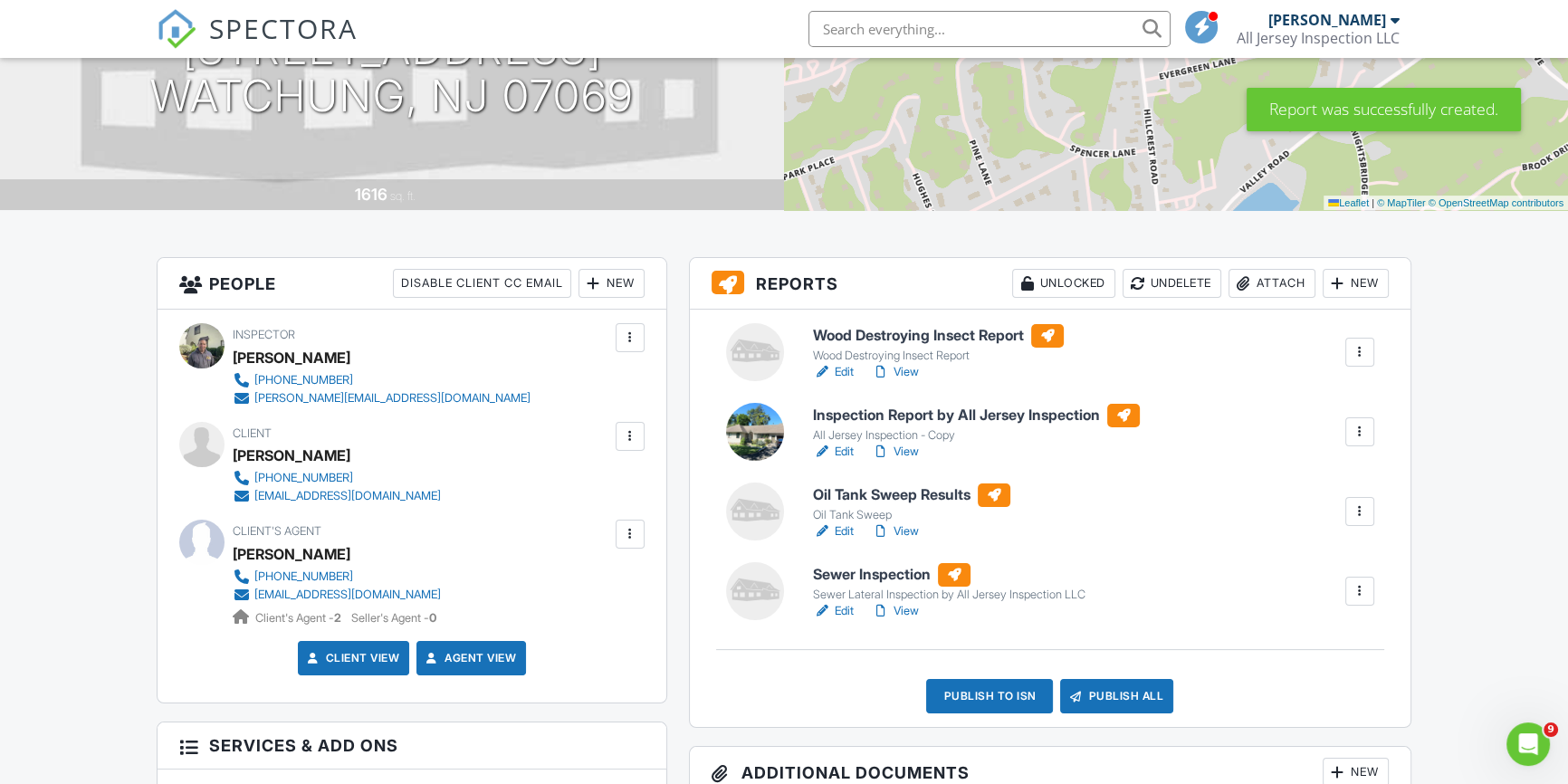
scroll to position [411, 0]
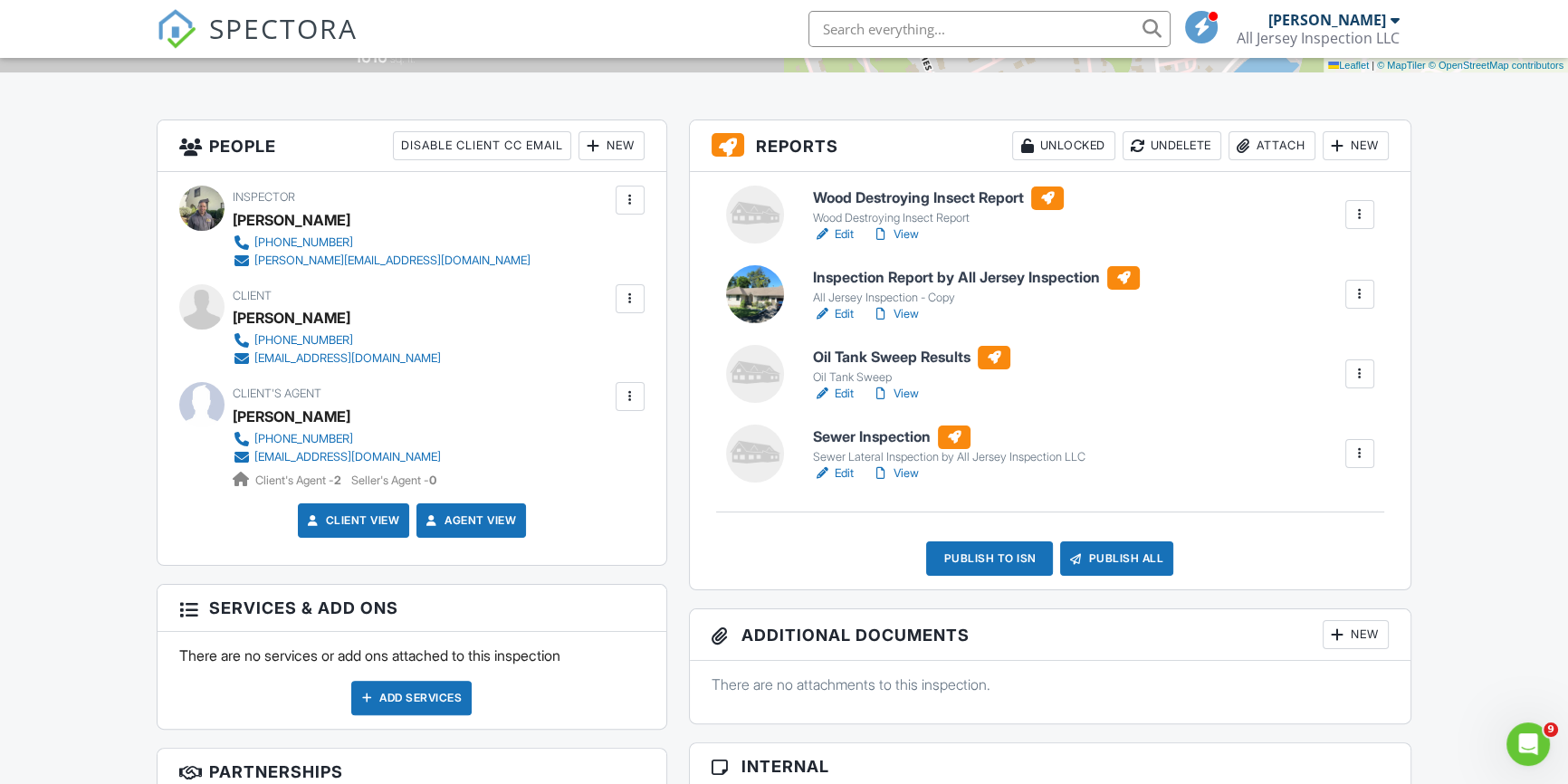
click at [842, 468] on link "Edit" at bounding box center [833, 473] width 40 height 18
click at [911, 472] on link "View" at bounding box center [896, 473] width 47 height 18
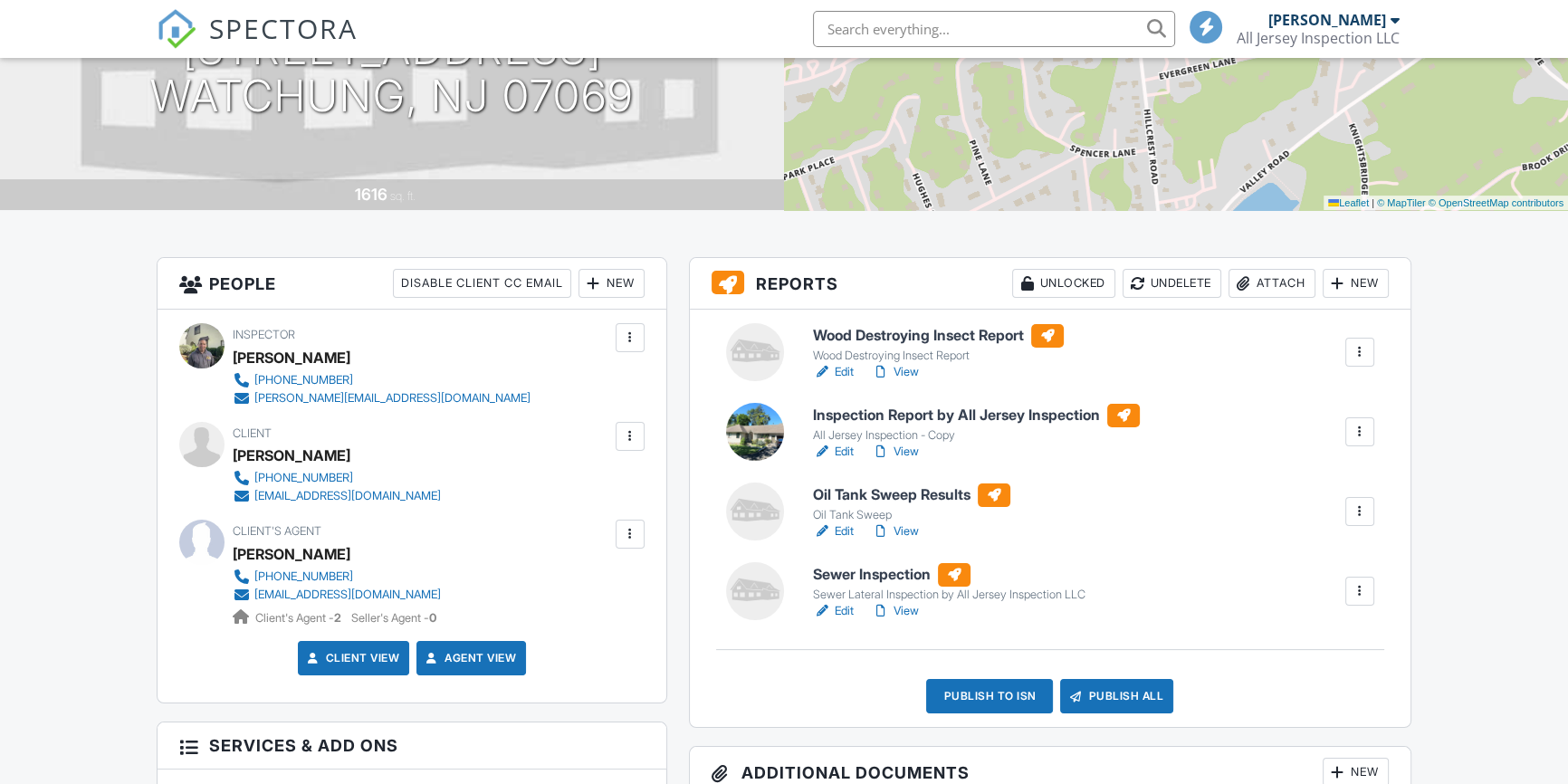
click at [984, 691] on div "Publish to ISN" at bounding box center [989, 696] width 127 height 34
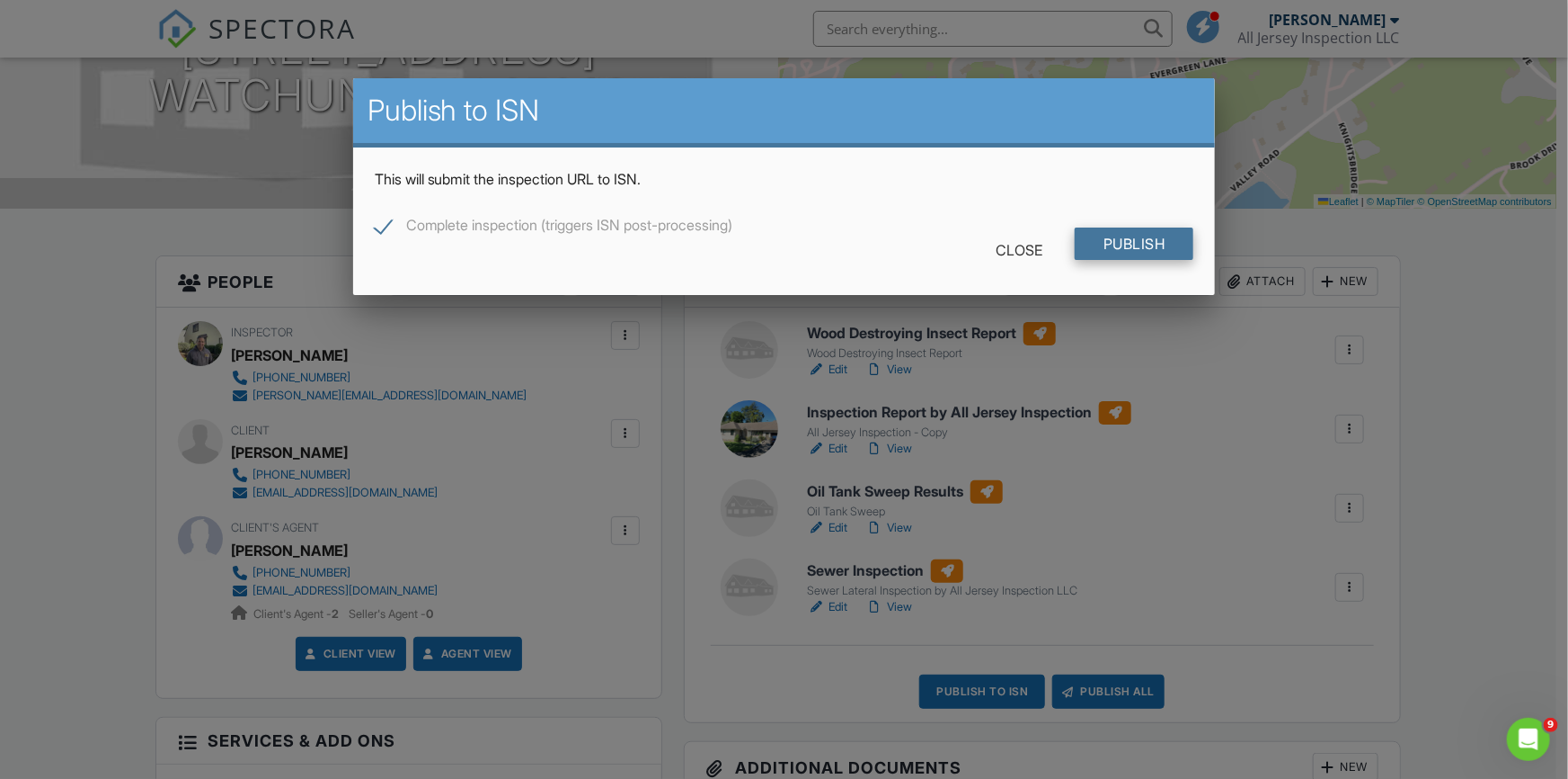
click at [1134, 235] on input "Publish" at bounding box center [1135, 243] width 119 height 32
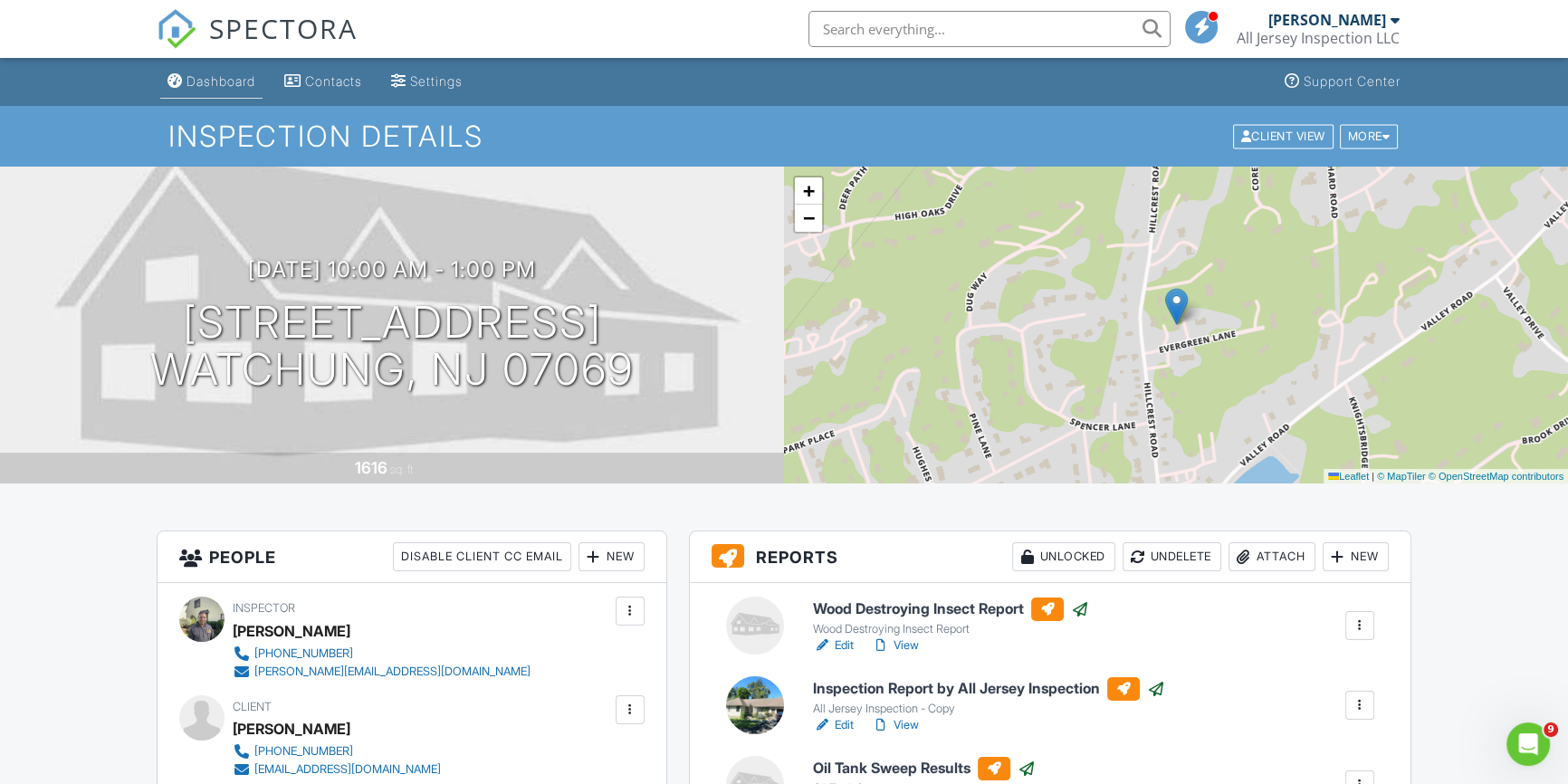
click at [223, 76] on div "Dashboard" at bounding box center [221, 82] width 69 height 16
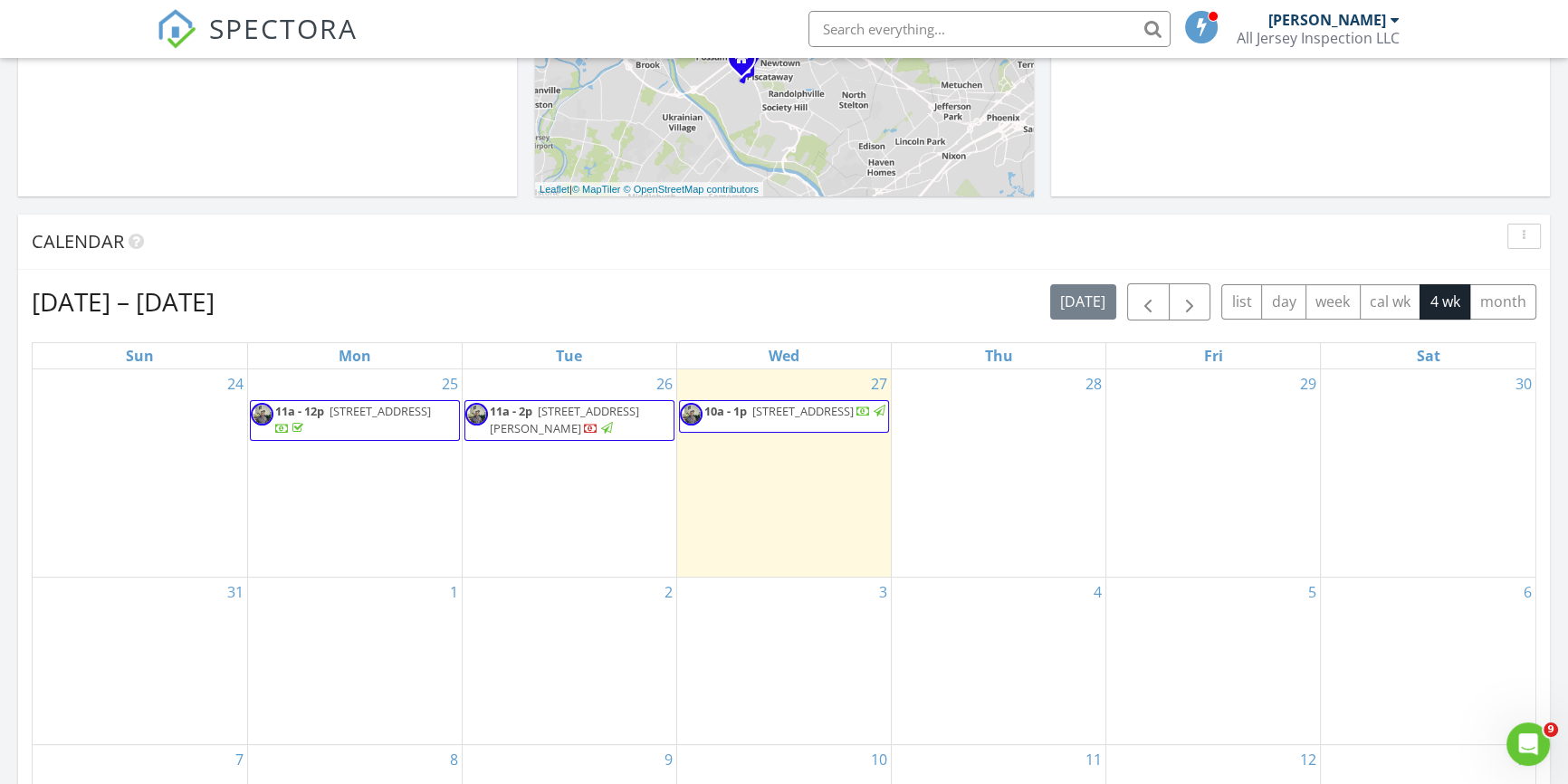
scroll to position [548, 0]
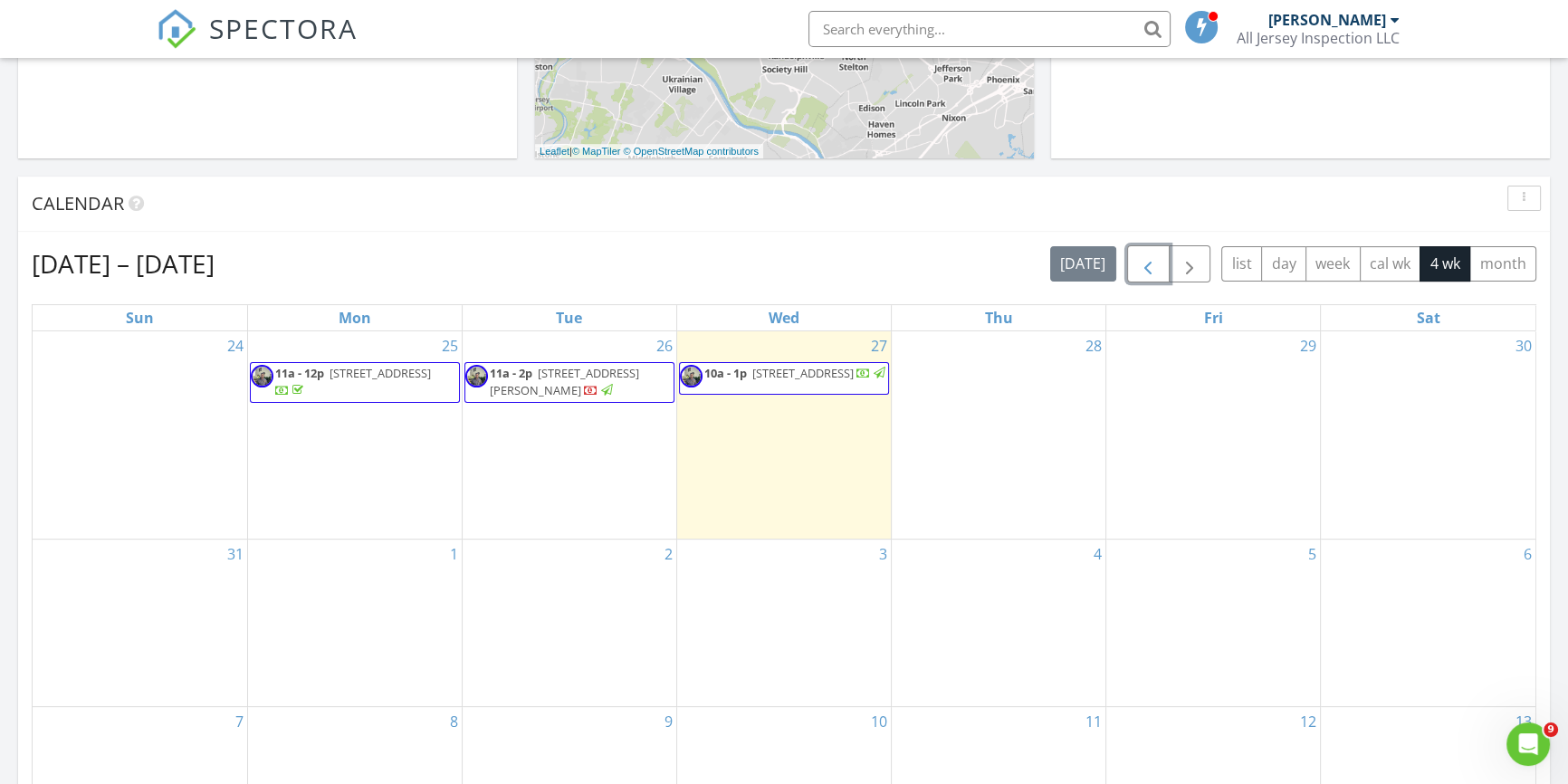
click at [1145, 259] on span "button" at bounding box center [1148, 264] width 22 height 22
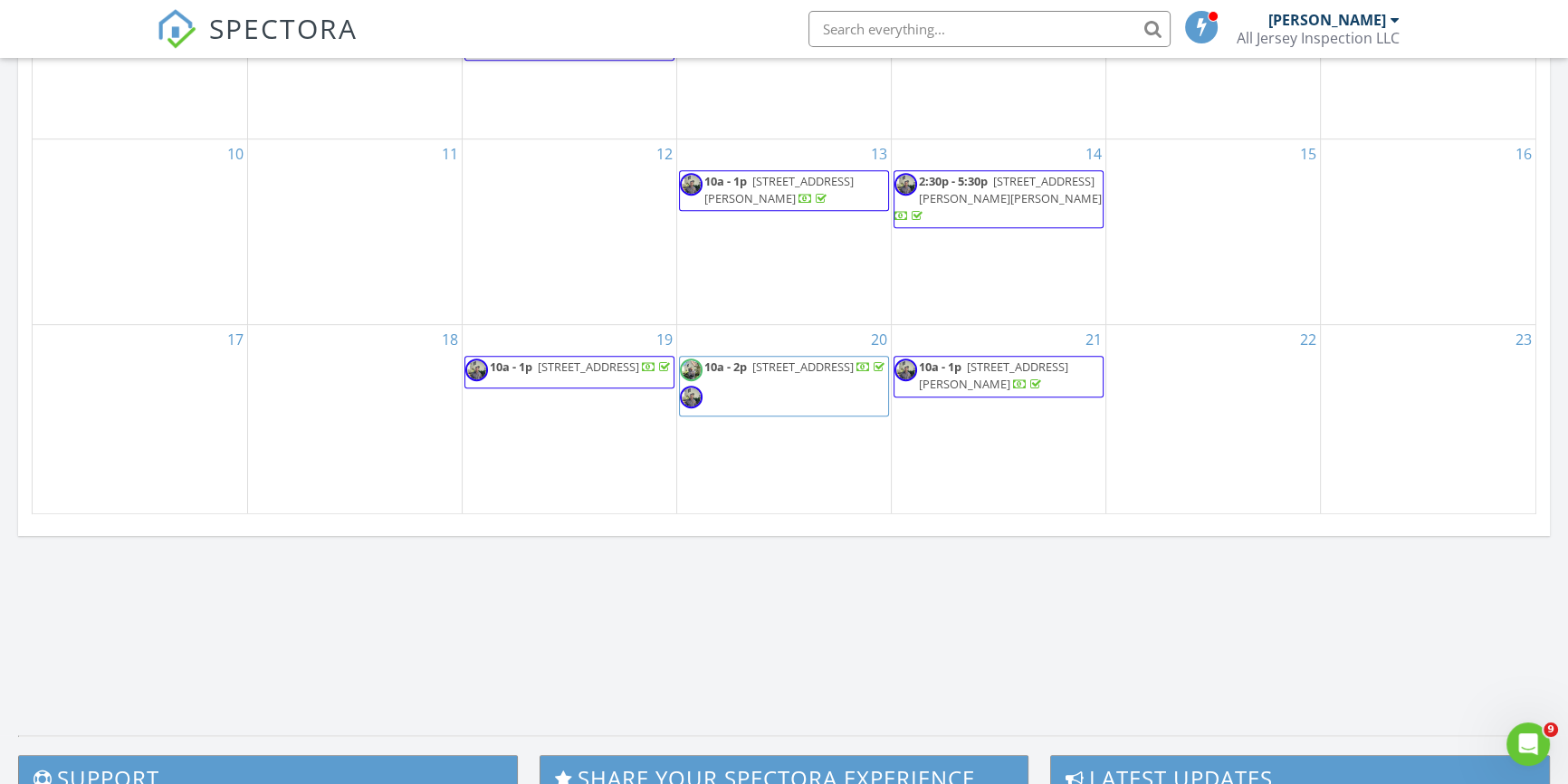
scroll to position [1095, 0]
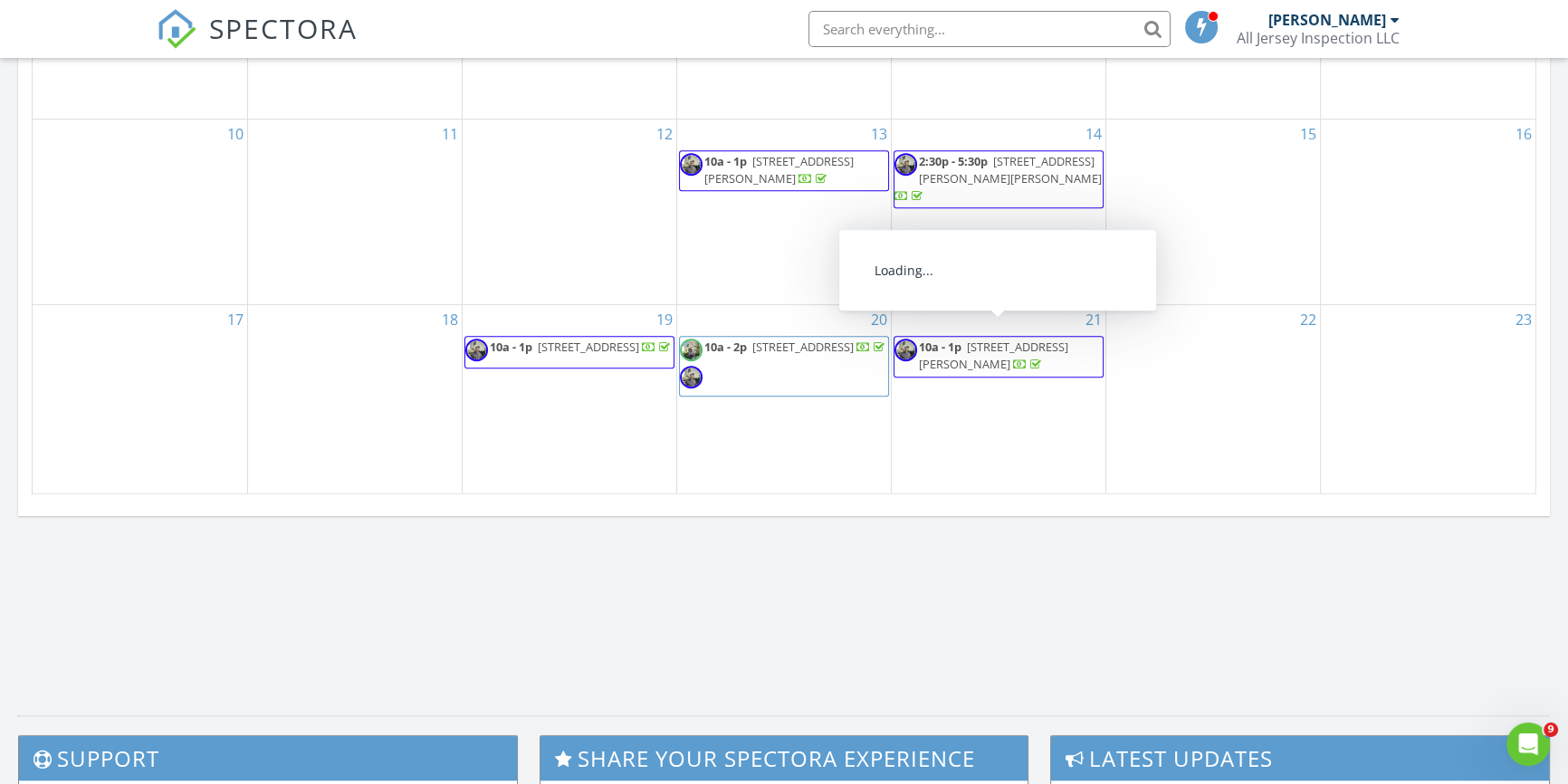
click at [1012, 338] on span "1501 Old Hamilton Street, Somerset 08873" at bounding box center [994, 355] width 149 height 33
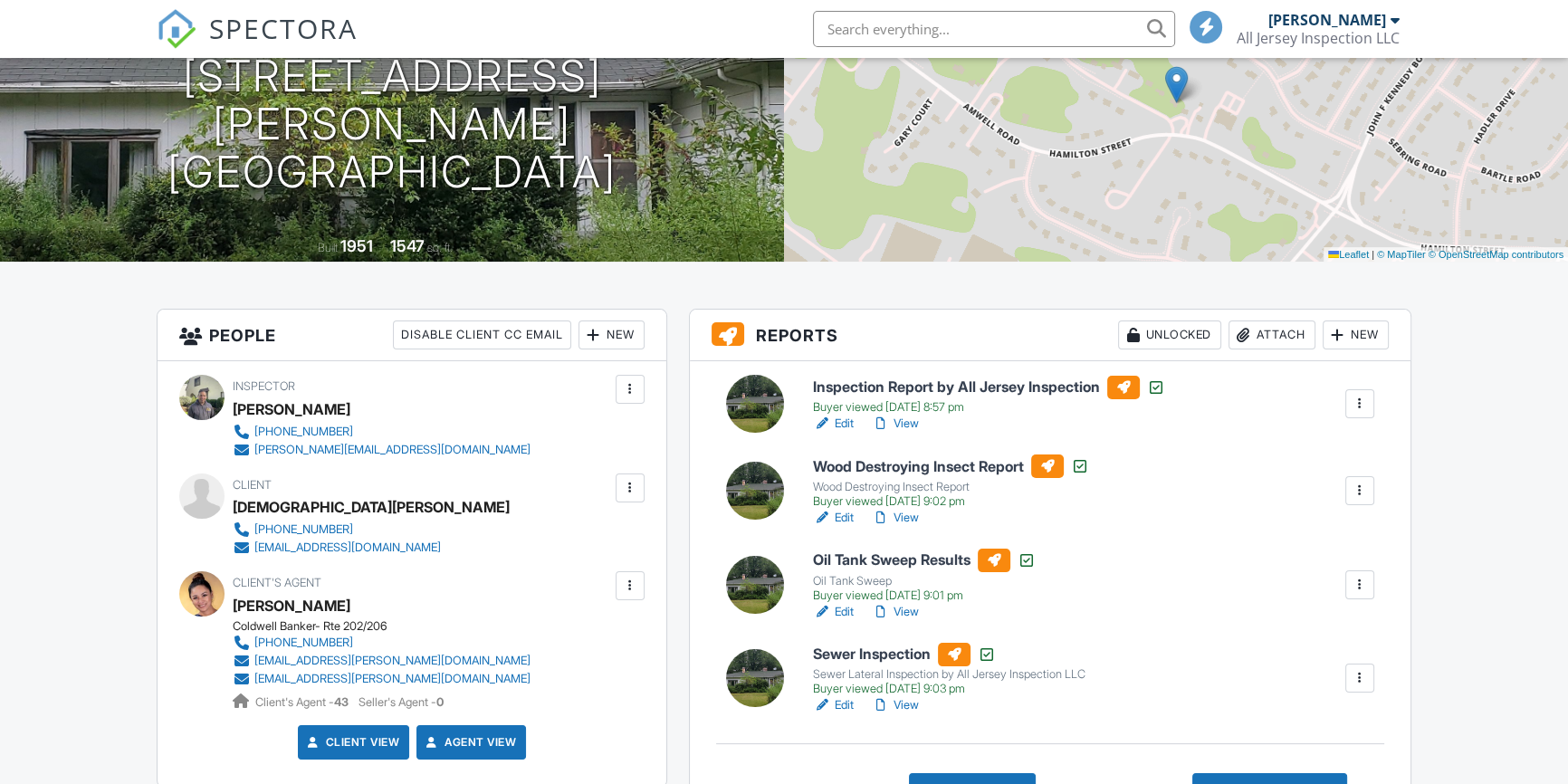
scroll to position [273, 0]
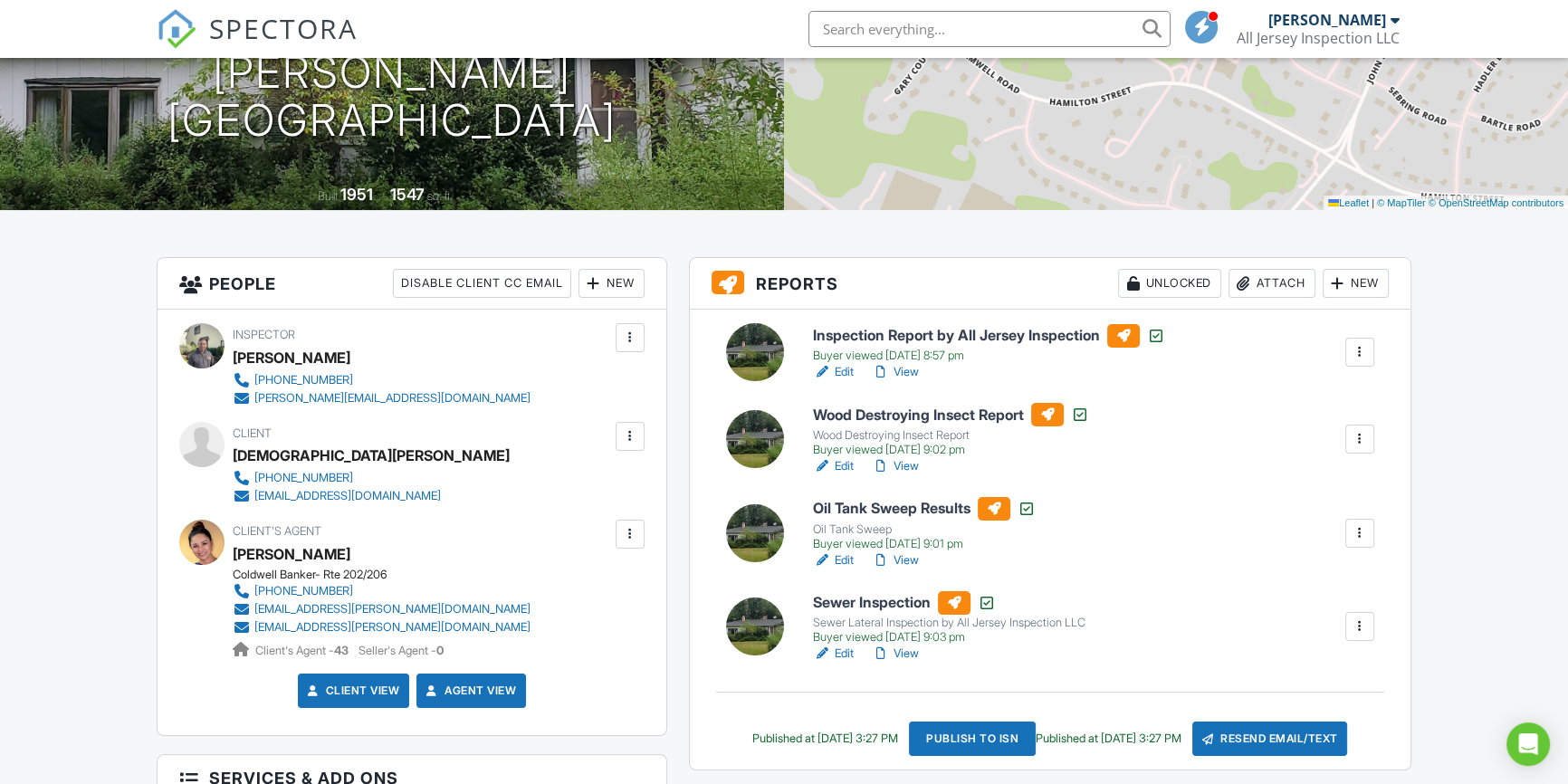
click at [904, 647] on link "View" at bounding box center [896, 653] width 47 height 18
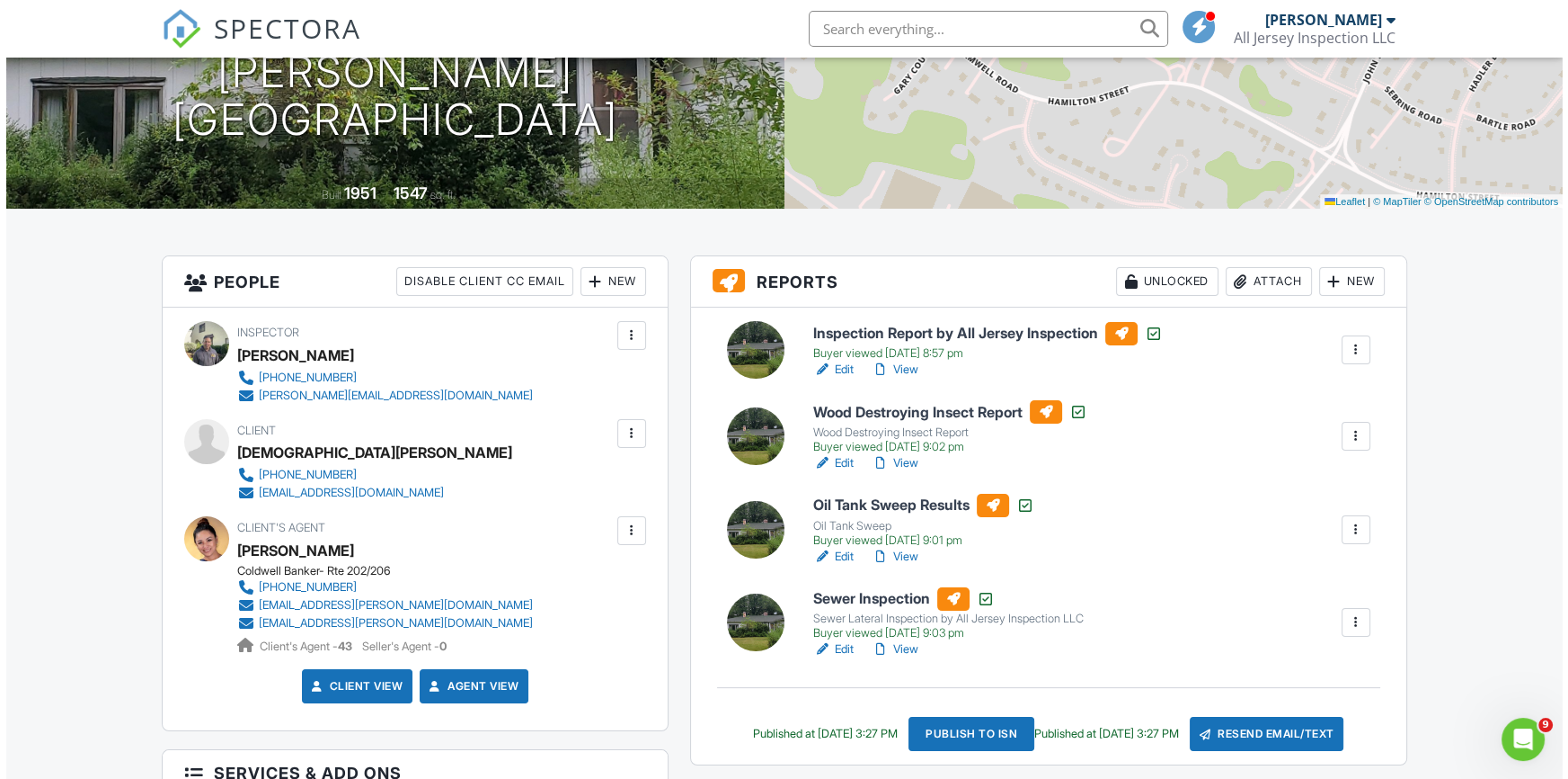
scroll to position [408, 0]
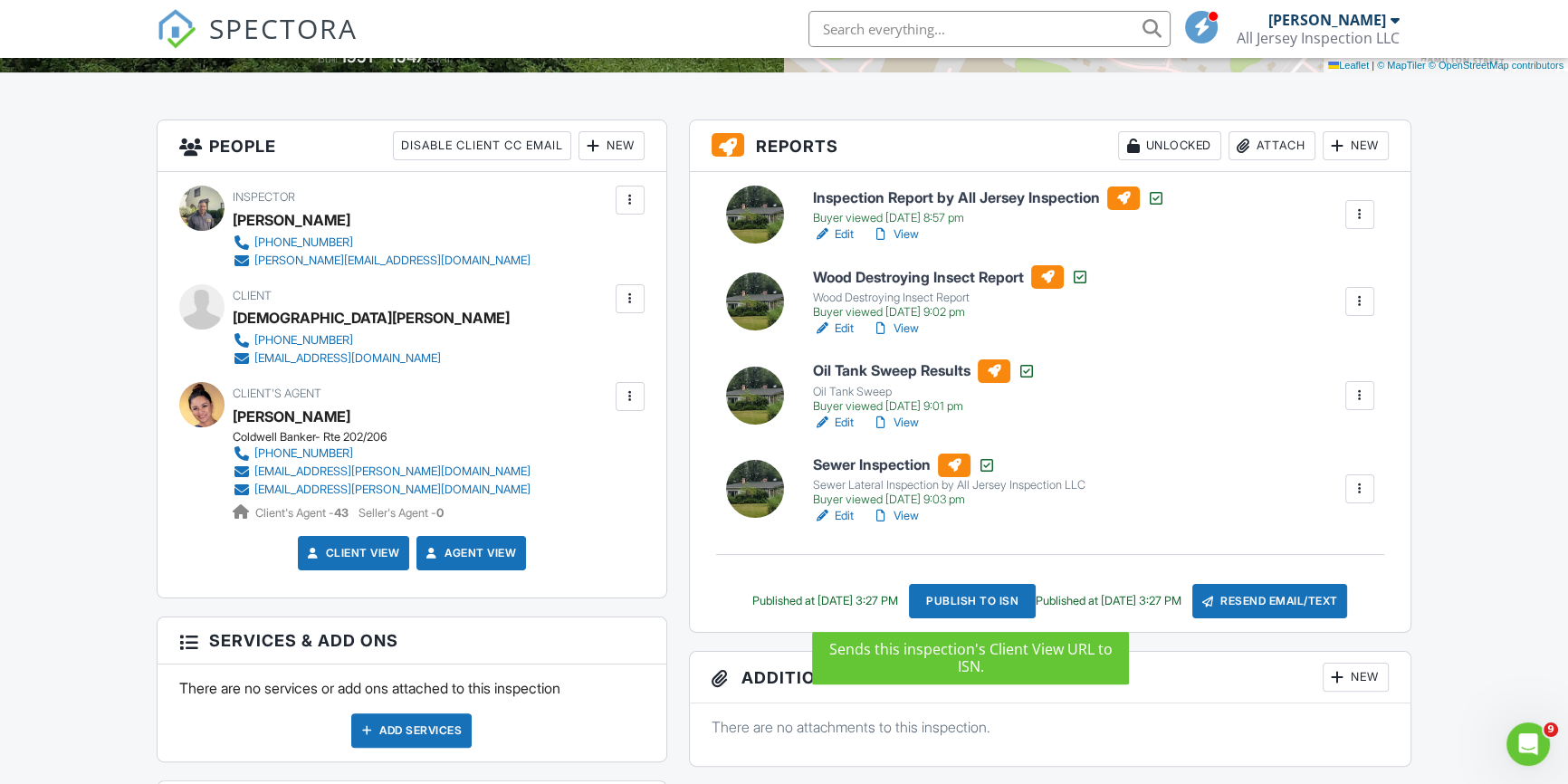
click at [969, 596] on div "Publish to ISN" at bounding box center [972, 600] width 127 height 34
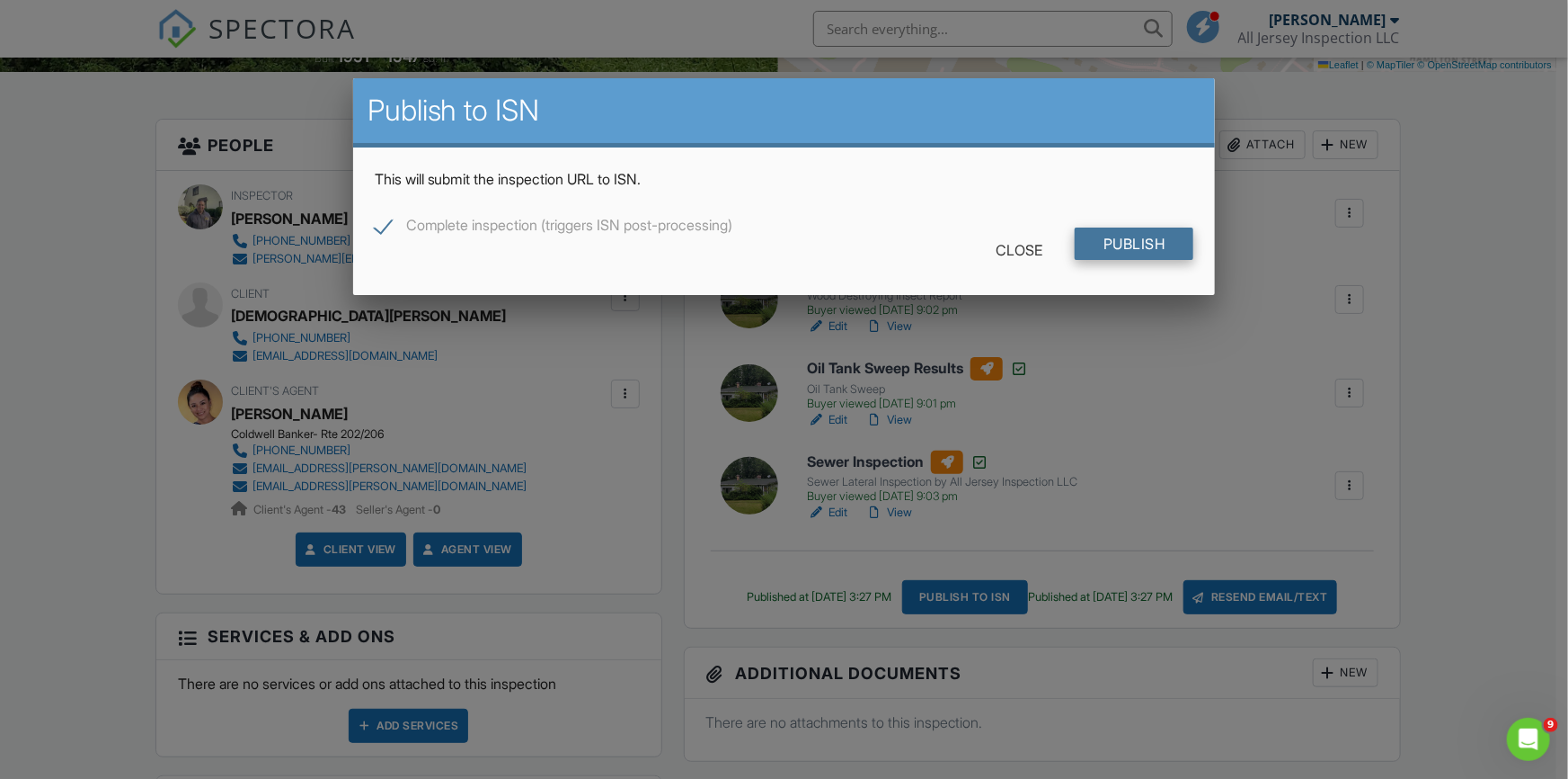
click at [1142, 240] on input "Publish" at bounding box center [1135, 243] width 119 height 32
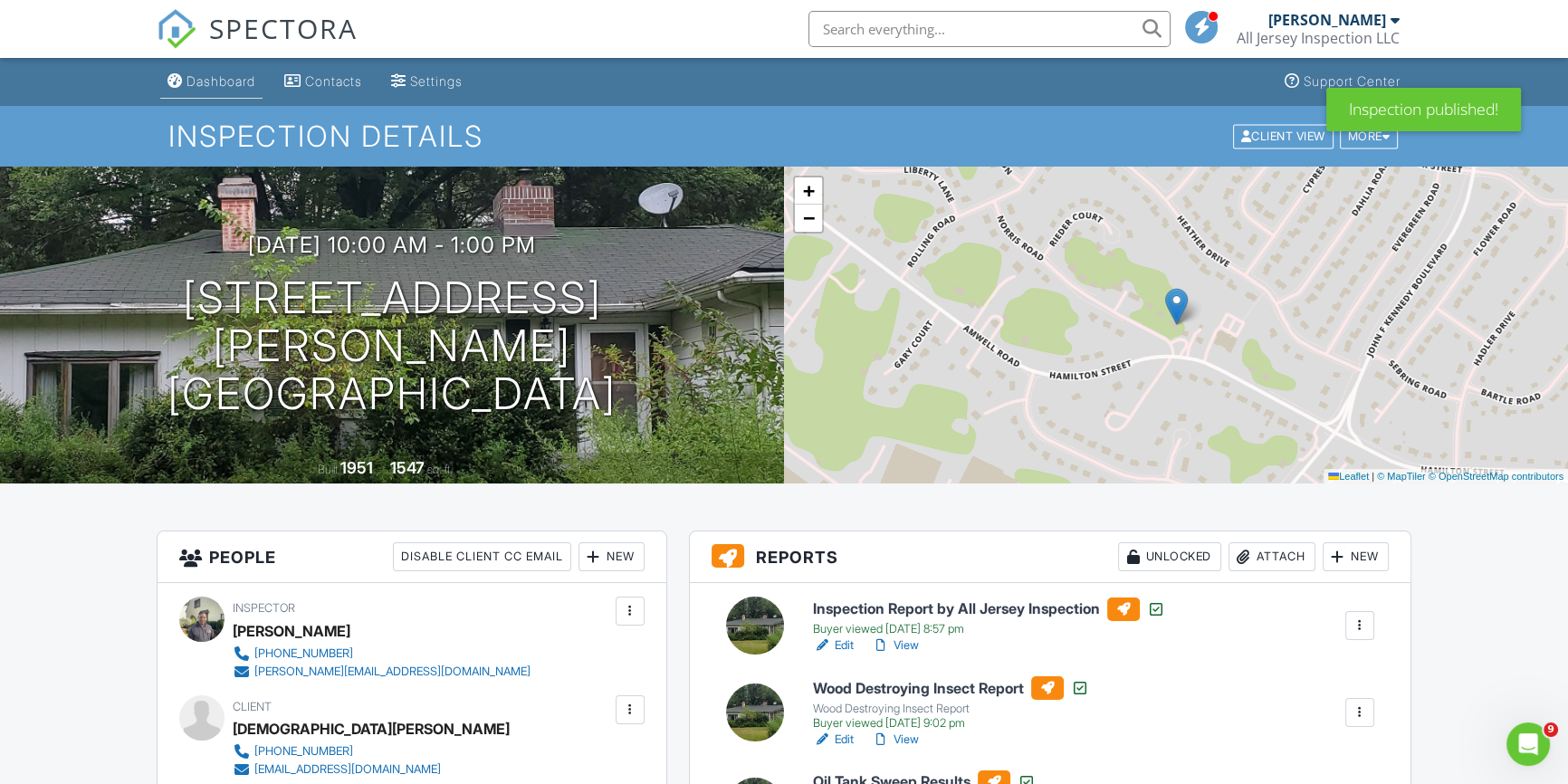
click at [216, 76] on div "Dashboard" at bounding box center [221, 82] width 69 height 16
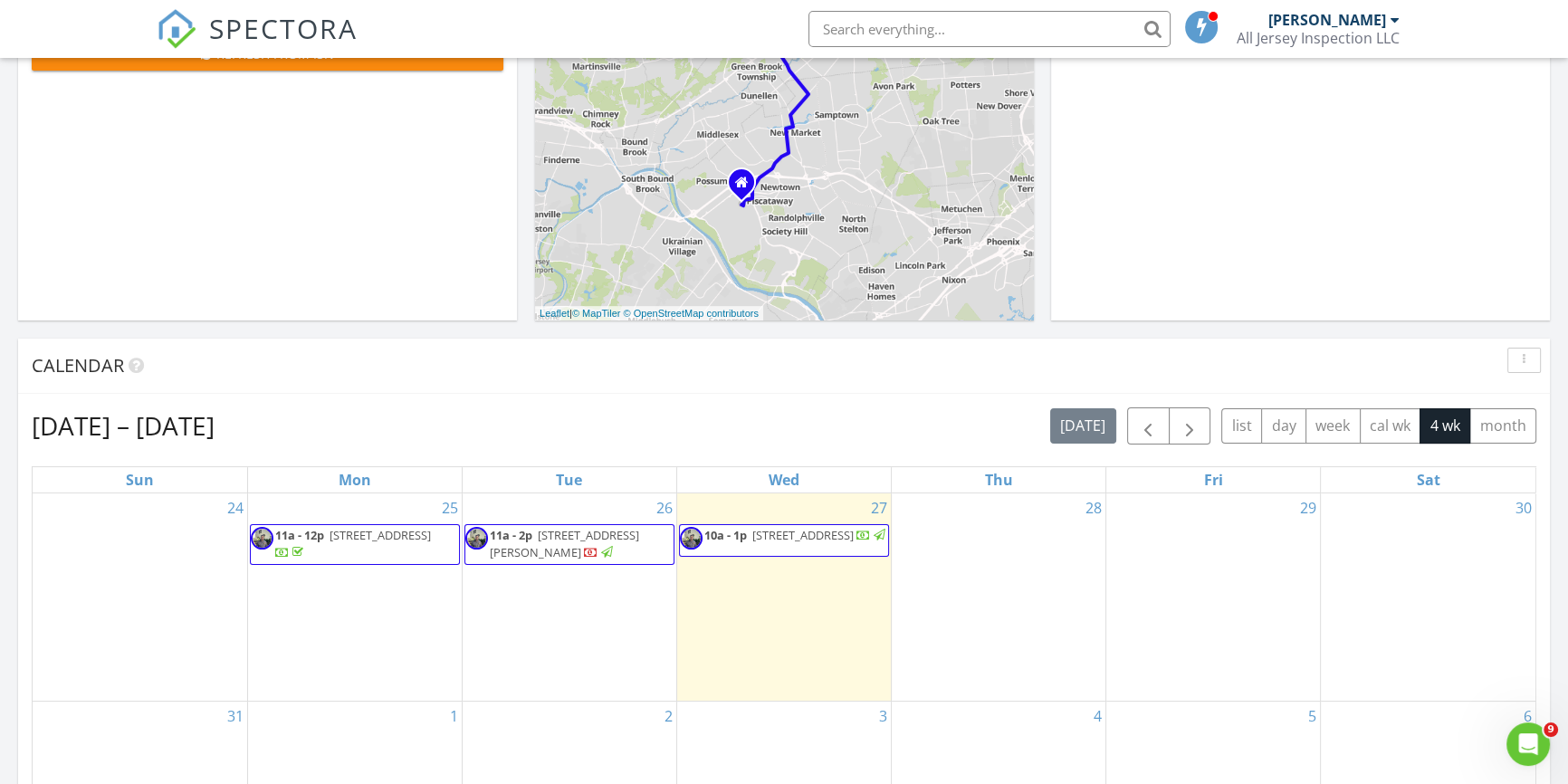
scroll to position [548, 0]
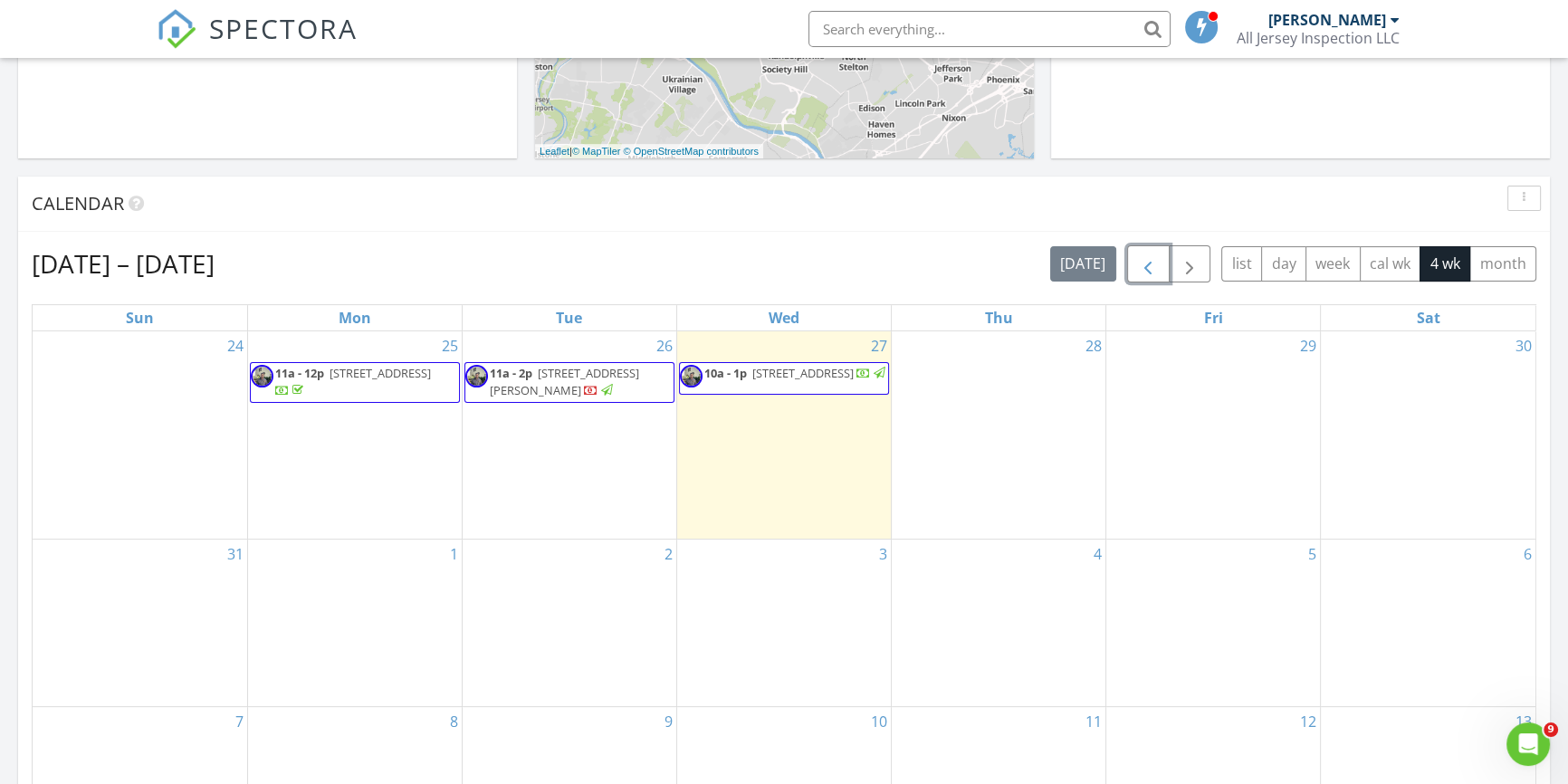
click at [1150, 263] on span "button" at bounding box center [1148, 264] width 22 height 22
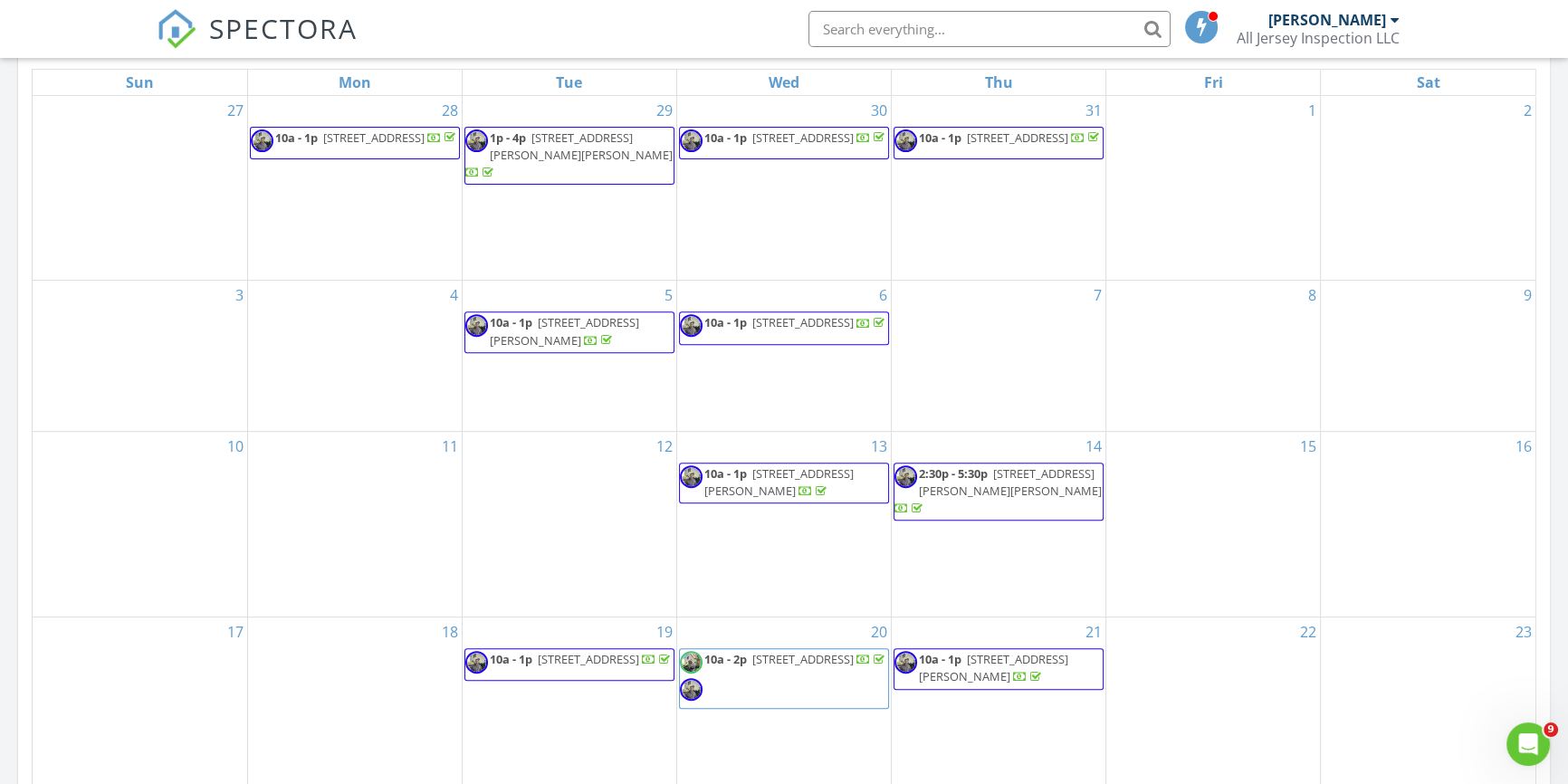
scroll to position [822, 0]
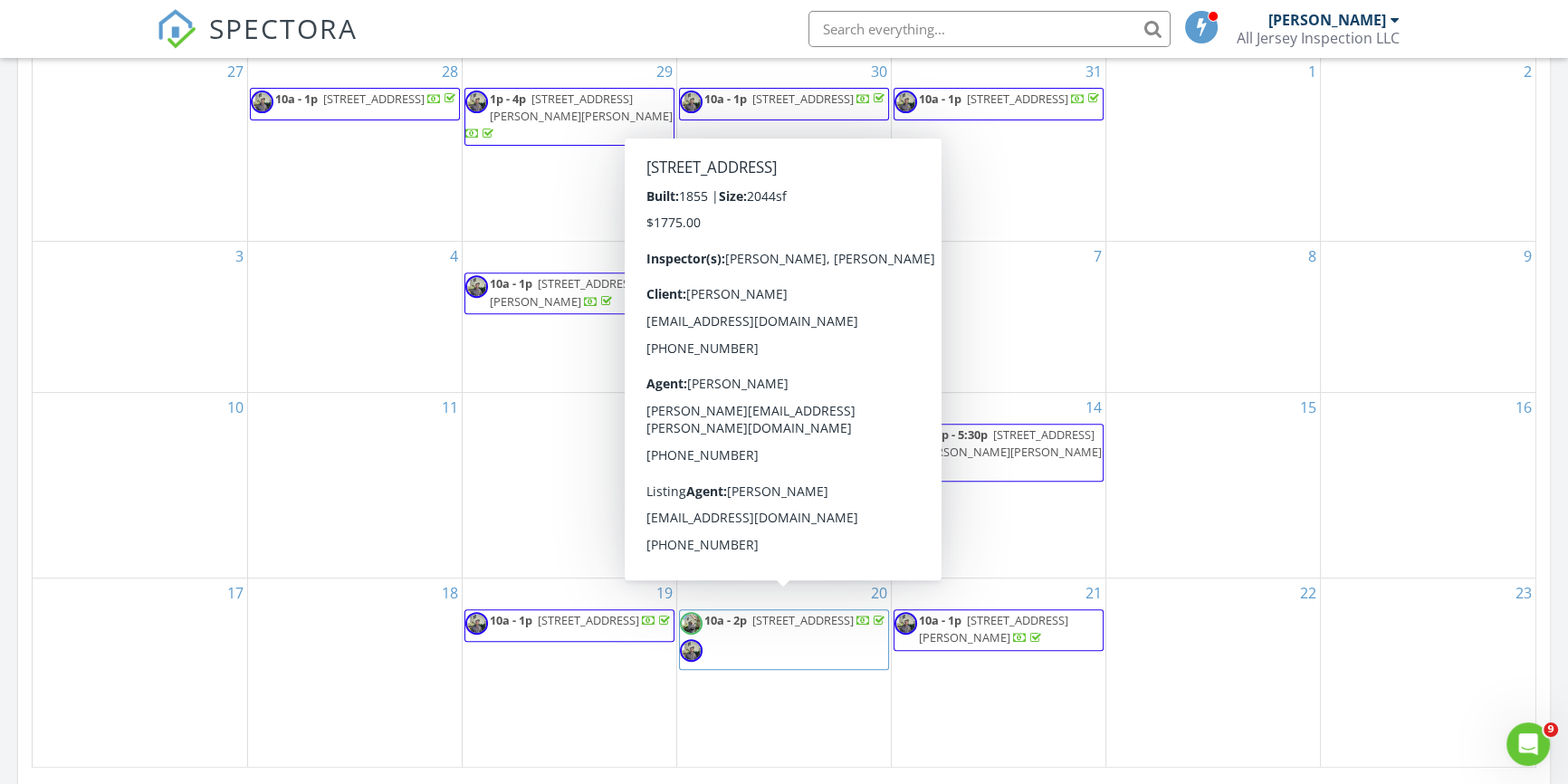
click at [772, 612] on span "[STREET_ADDRESS]" at bounding box center [802, 620] width 101 height 17
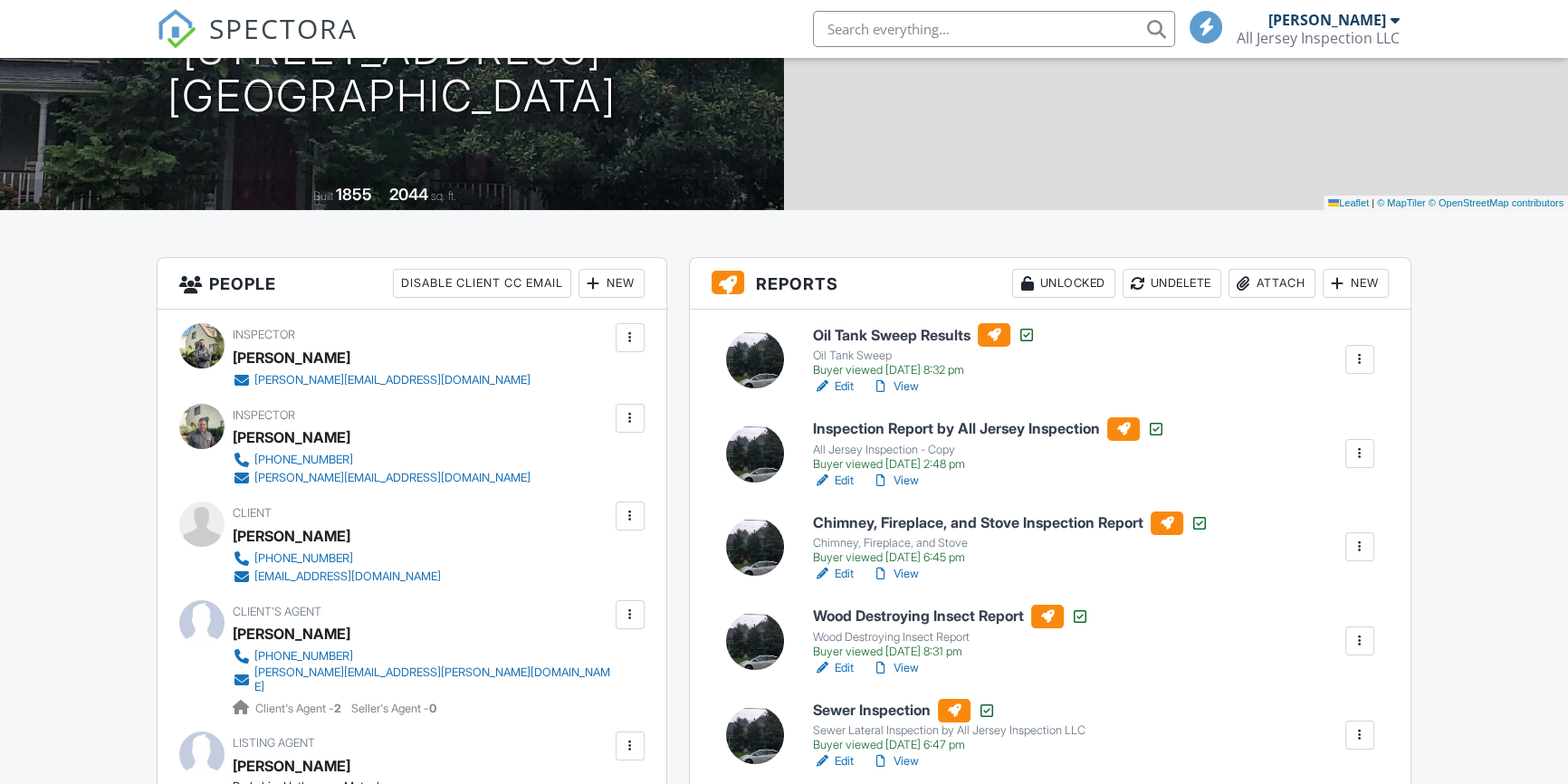
scroll to position [548, 0]
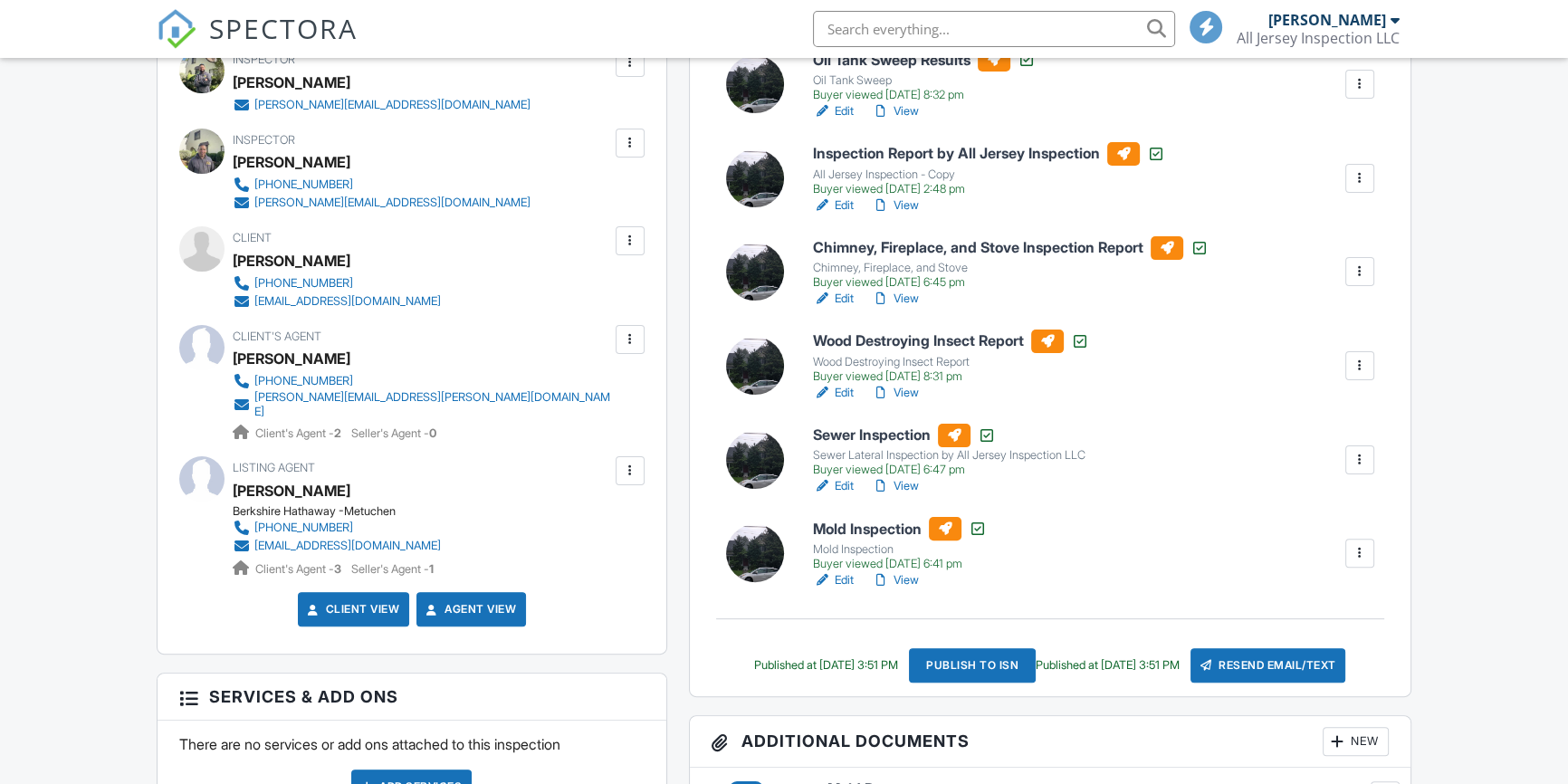
click at [908, 479] on link "View" at bounding box center [896, 485] width 47 height 18
